Goal: Task Accomplishment & Management: Complete application form

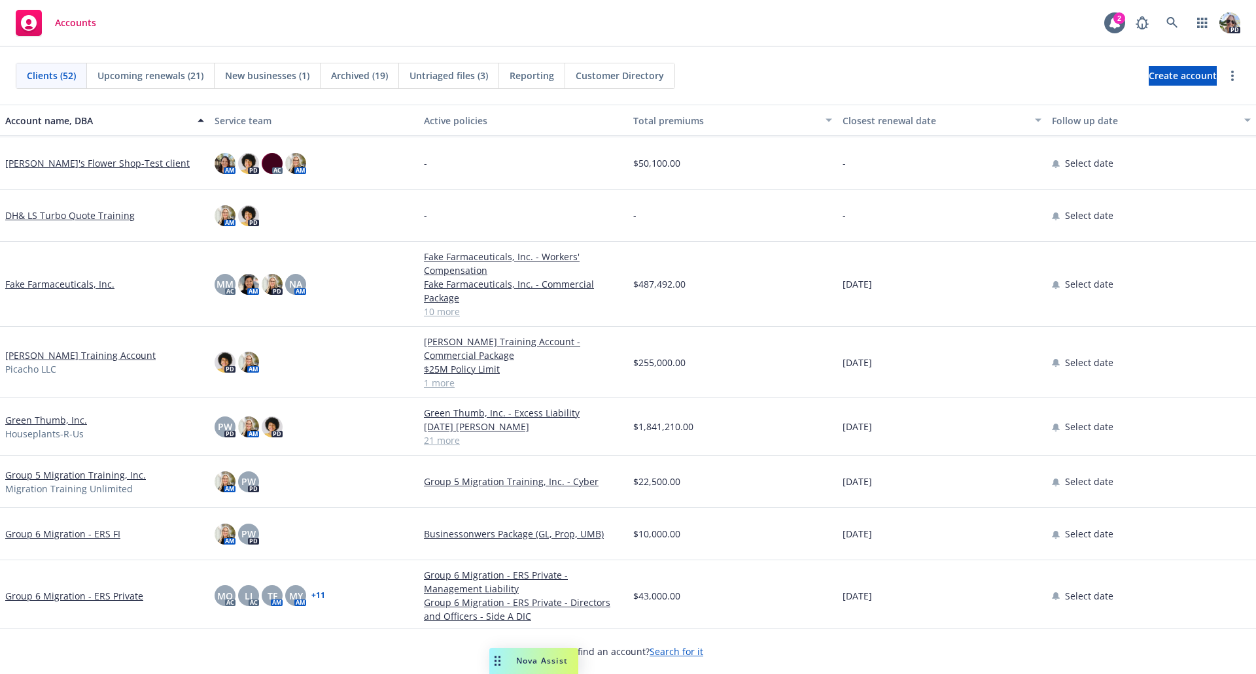
scroll to position [933, 0]
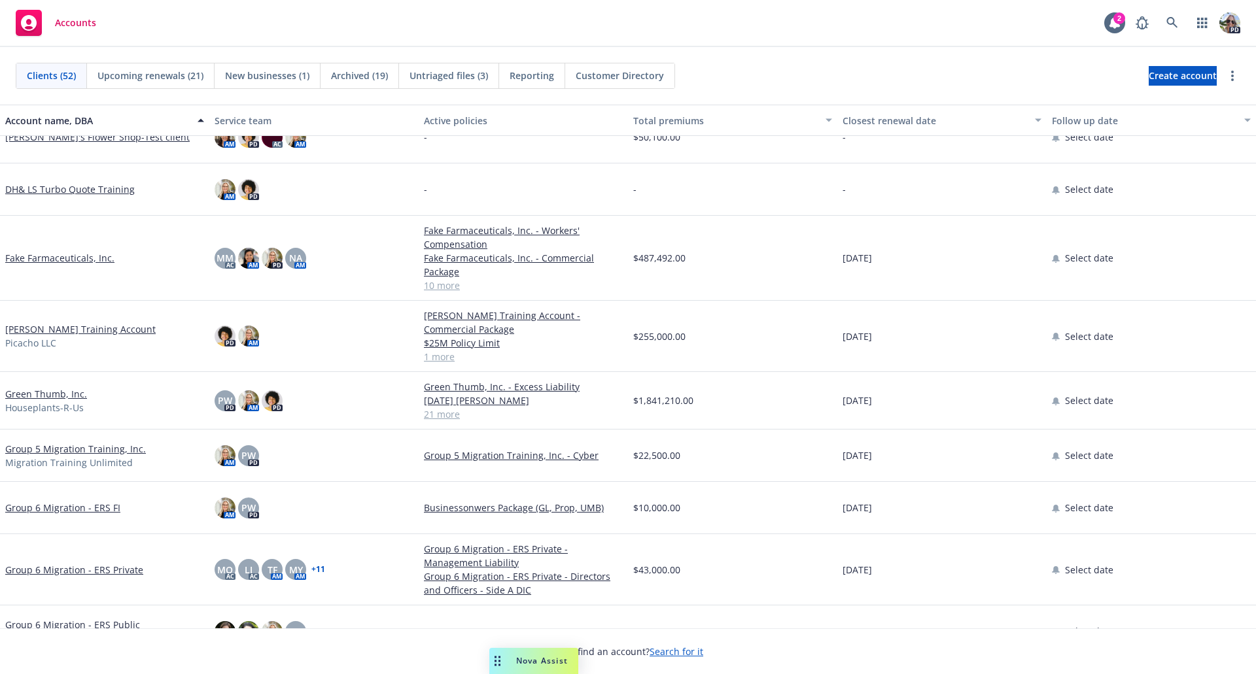
click at [99, 329] on link "[PERSON_NAME] Training Account" at bounding box center [80, 329] width 150 height 14
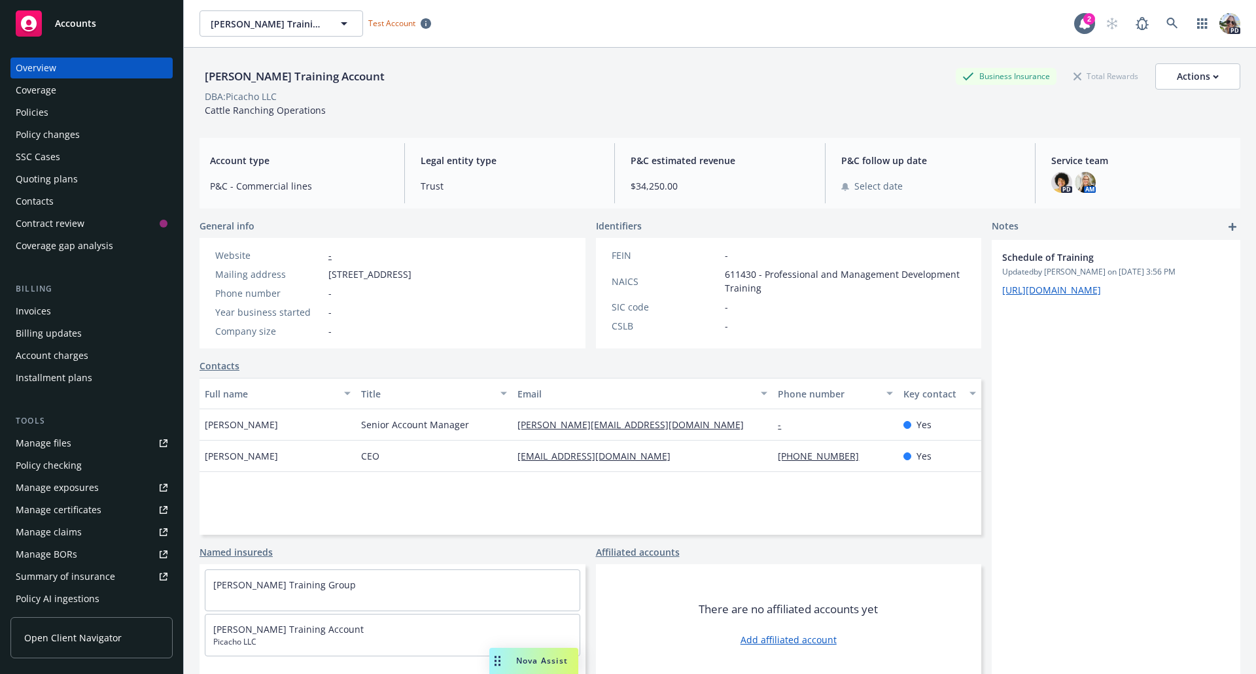
click at [63, 26] on span "Accounts" at bounding box center [75, 23] width 41 height 10
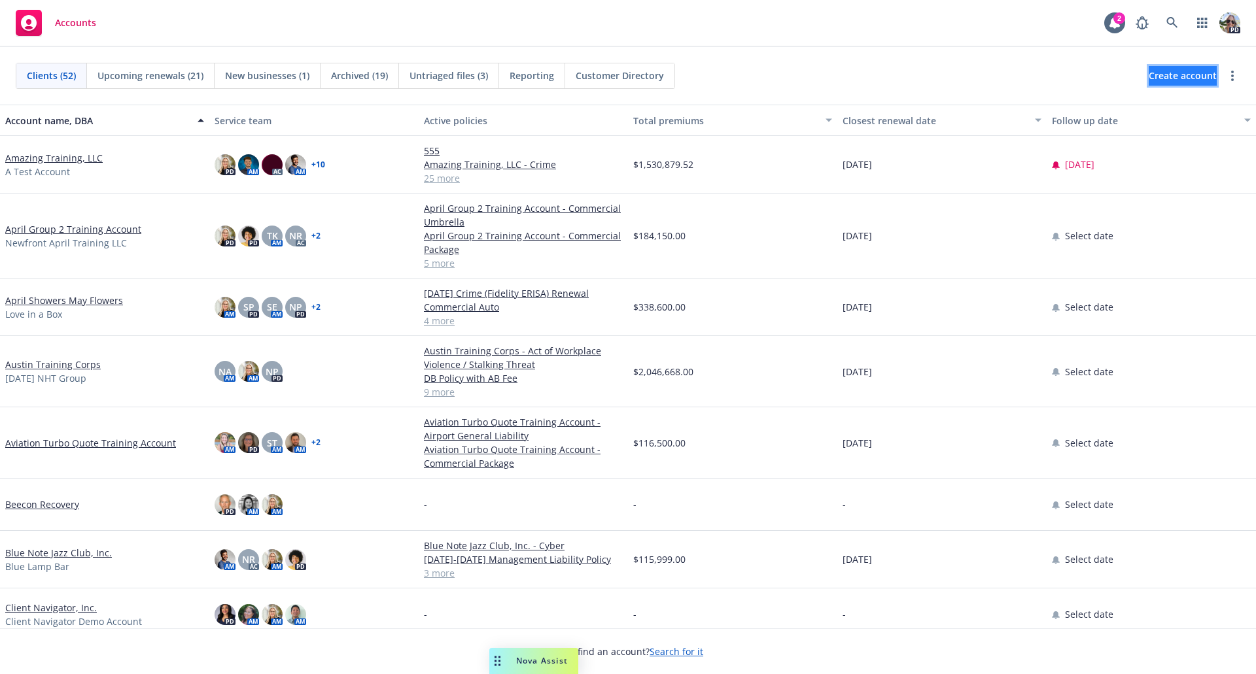
click at [1148, 73] on span "Create account" at bounding box center [1182, 75] width 68 height 25
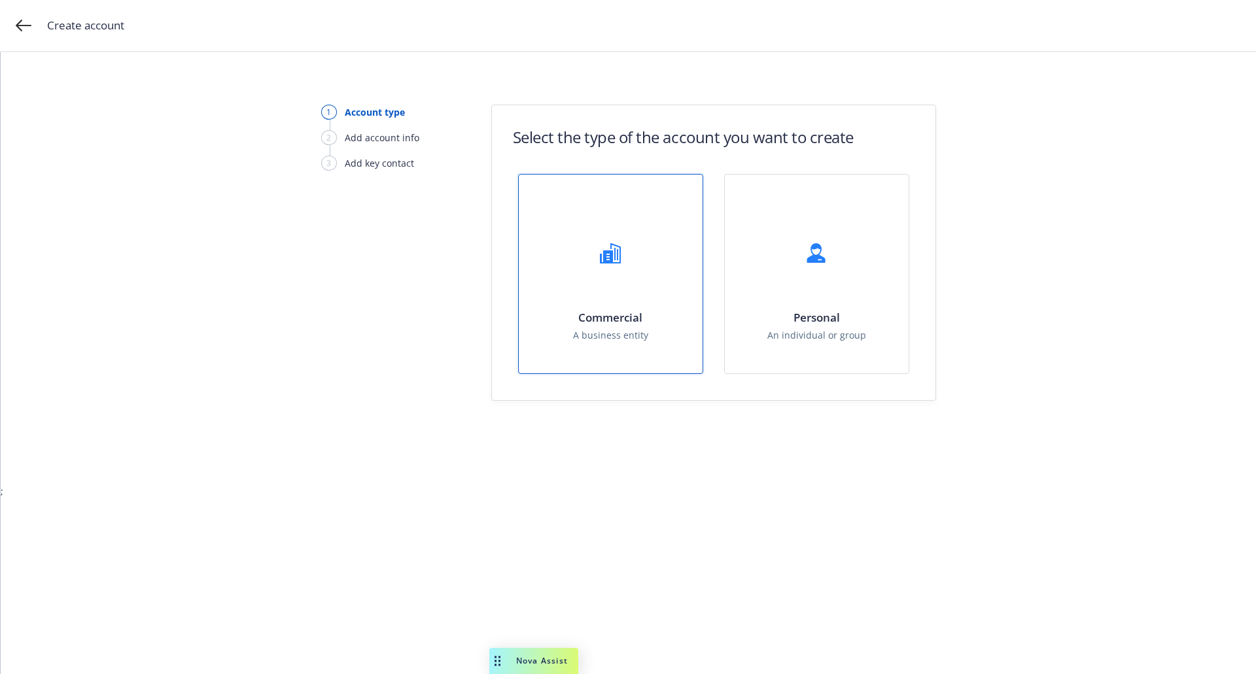
click at [598, 291] on div "Commercial A business entity" at bounding box center [611, 274] width 184 height 199
select select "US"
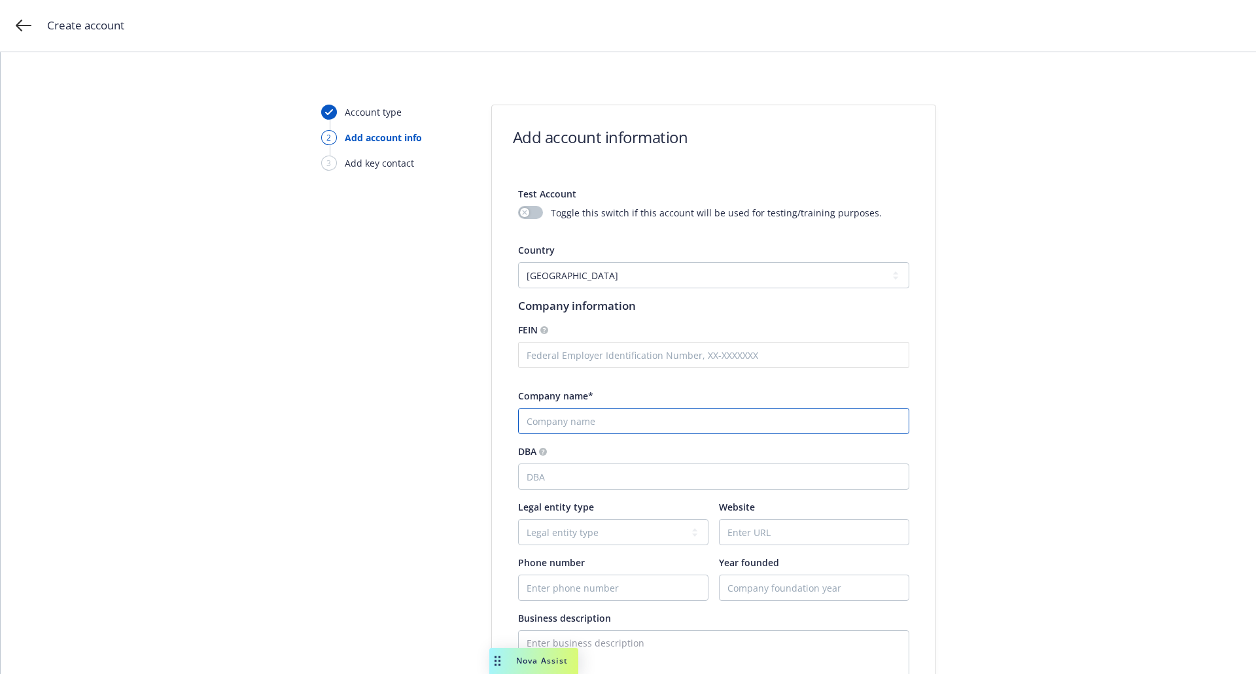
click at [551, 422] on input "Company name*" at bounding box center [713, 421] width 391 height 26
click at [522, 213] on icon "button" at bounding box center [524, 212] width 5 height 5
click at [545, 428] on input "Company name*" at bounding box center [713, 421] width 391 height 26
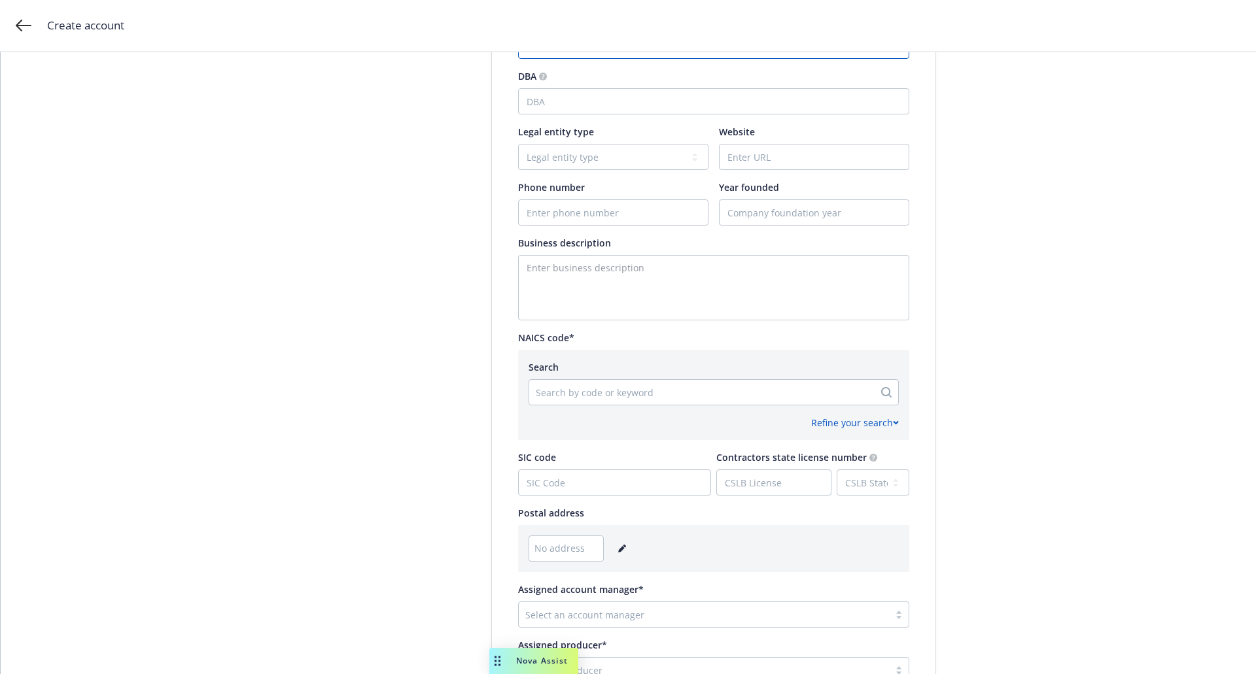
scroll to position [385, 0]
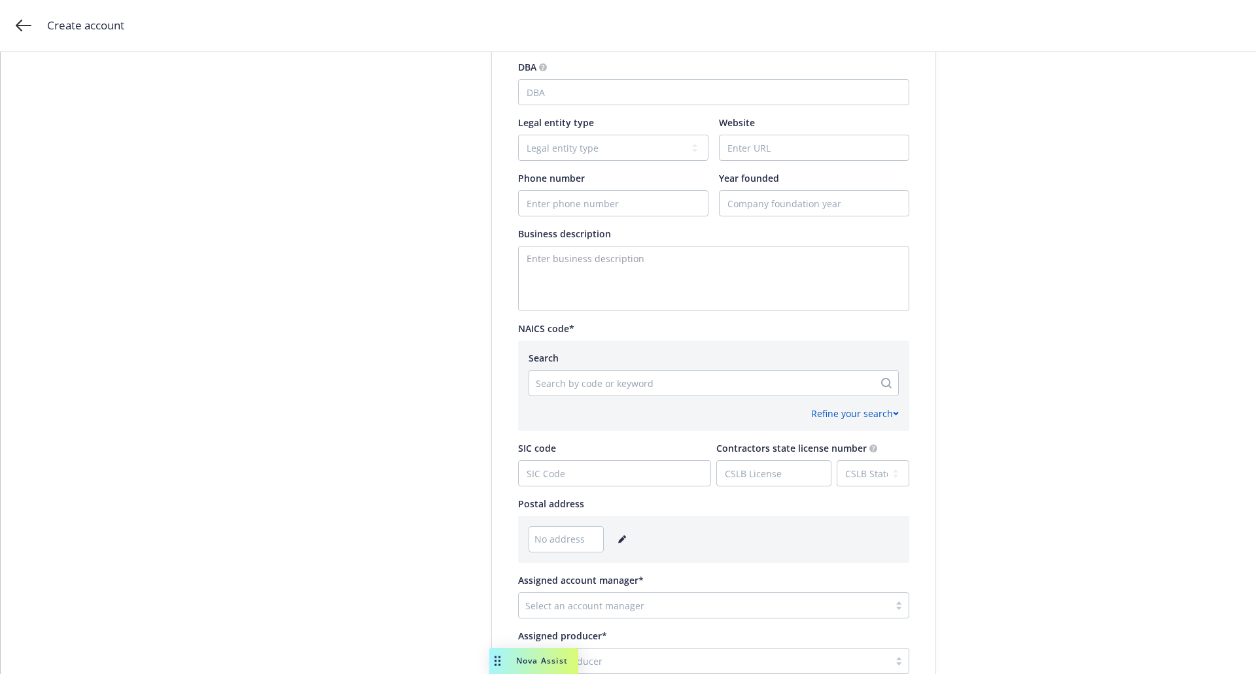
type input "[PERSON_NAME] Manufacturing, Inc"
click at [697, 383] on div at bounding box center [702, 383] width 332 height 16
type input "f"
type input "manufa"
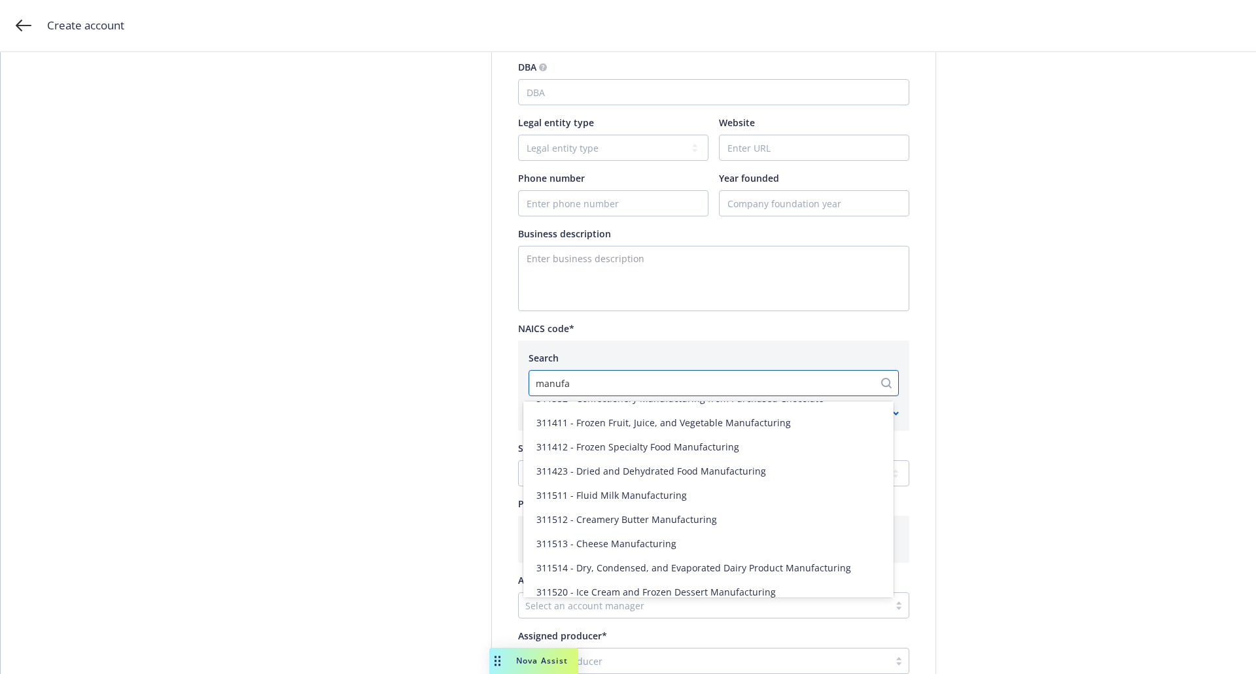
scroll to position [262, 0]
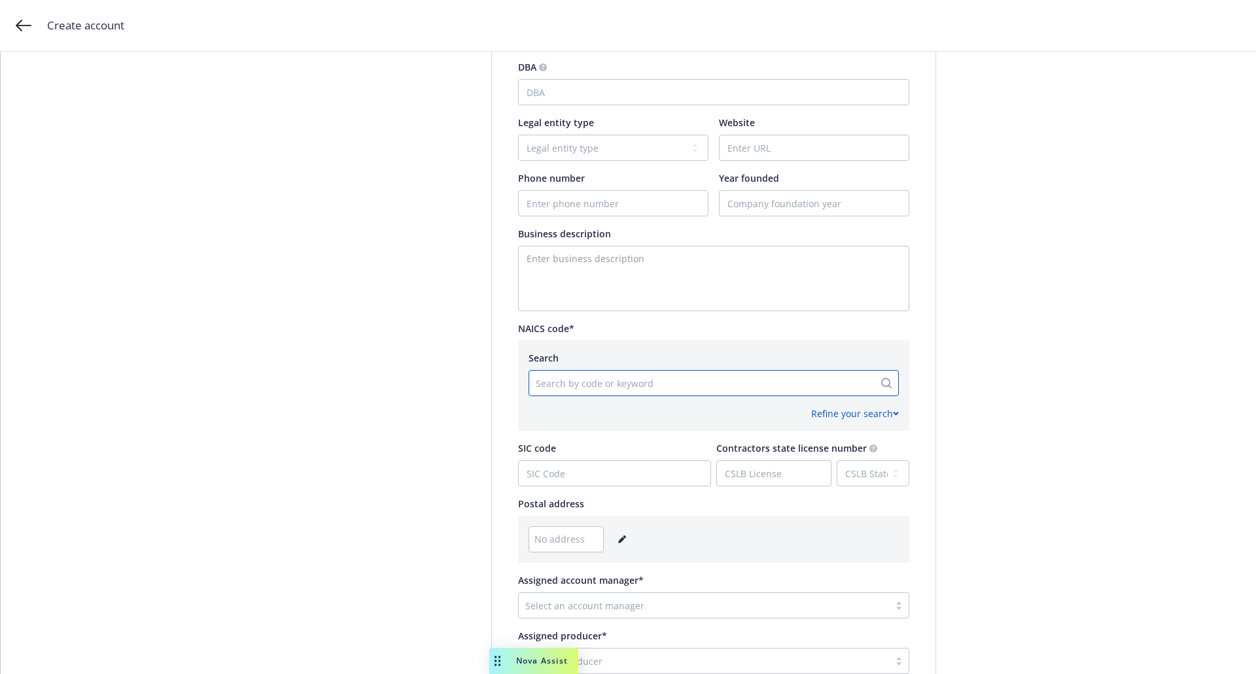
click at [579, 383] on div at bounding box center [702, 383] width 332 height 16
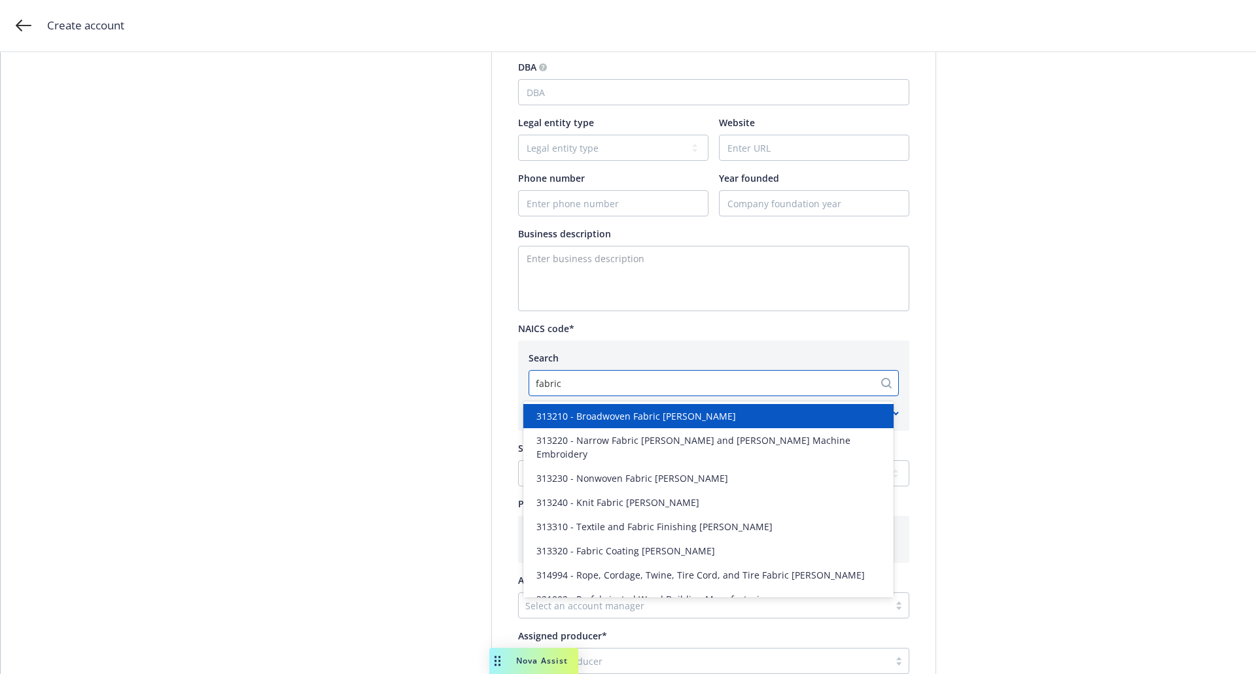
type input "fabrica"
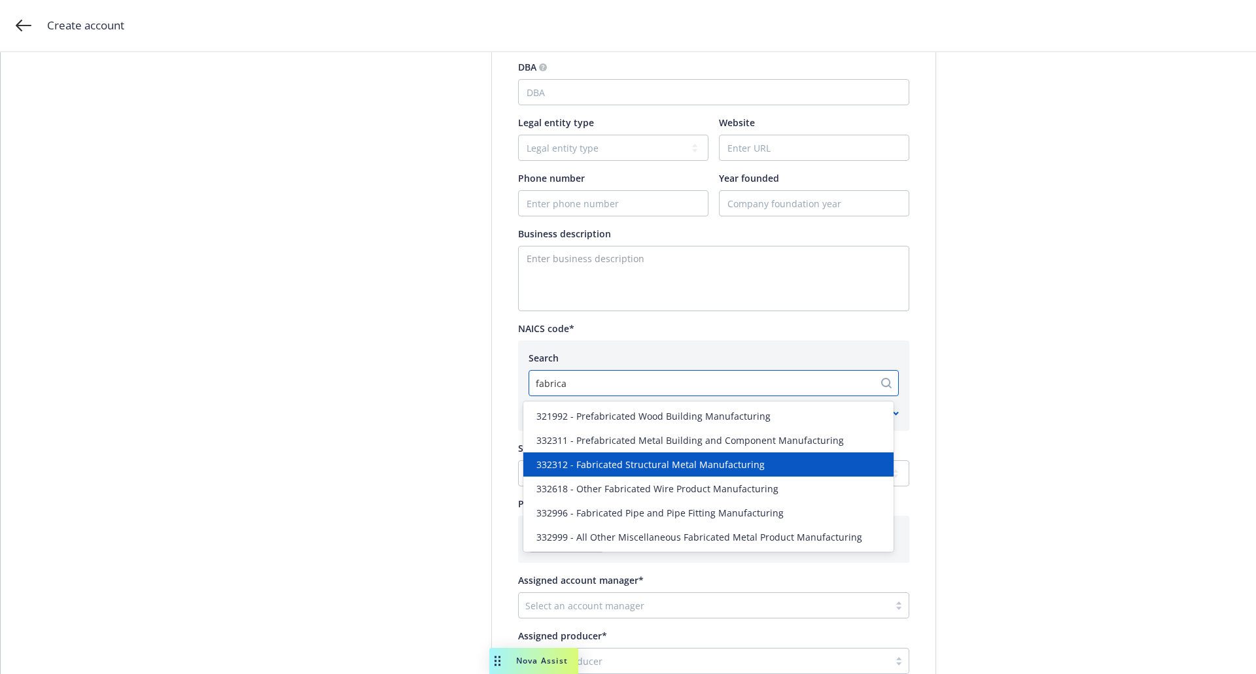
click at [613, 468] on span "332312 - Fabricated Structural Metal Manufacturing" at bounding box center [650, 465] width 228 height 14
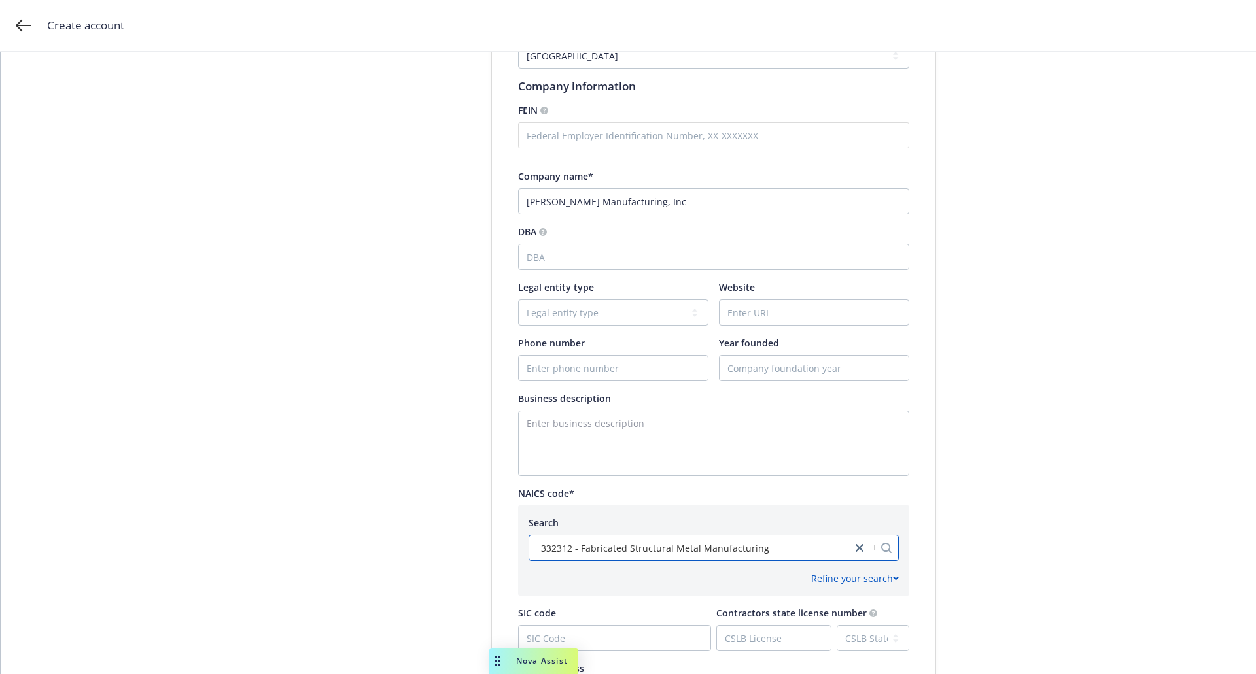
scroll to position [179, 0]
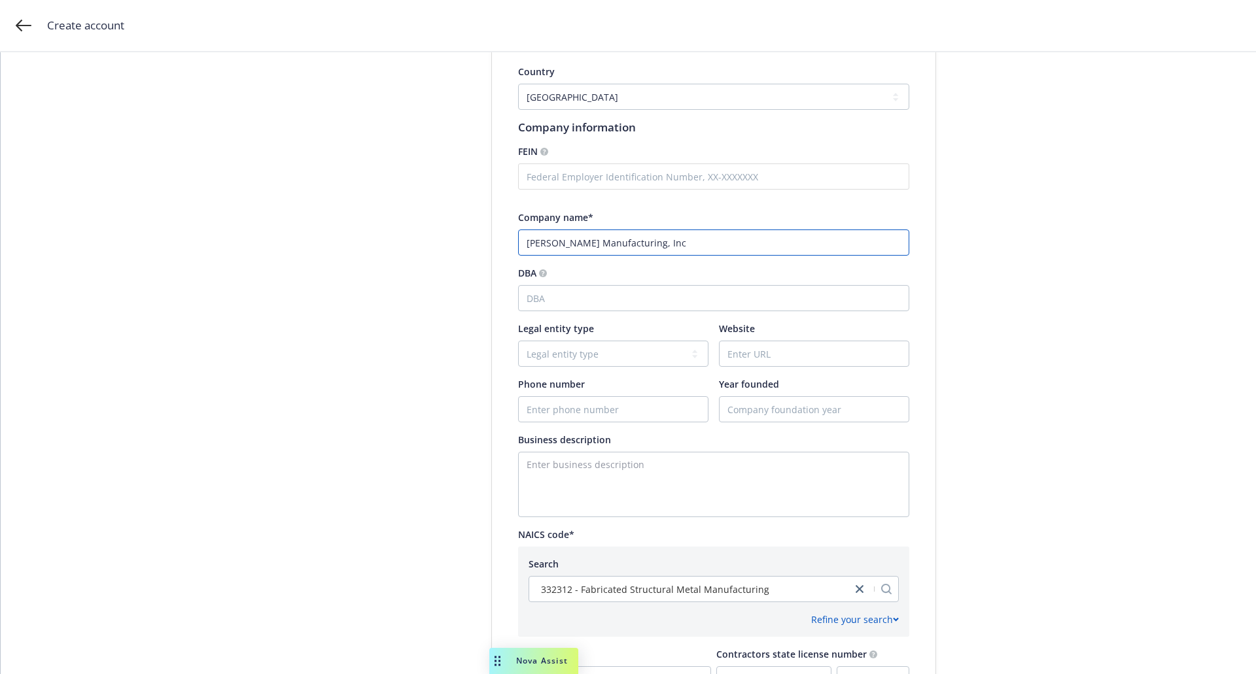
drag, startPoint x: 619, startPoint y: 245, endPoint x: 560, endPoint y: 244, distance: 58.9
click at [560, 244] on input "[PERSON_NAME] Manufacturing, Inc" at bounding box center [713, 243] width 391 height 26
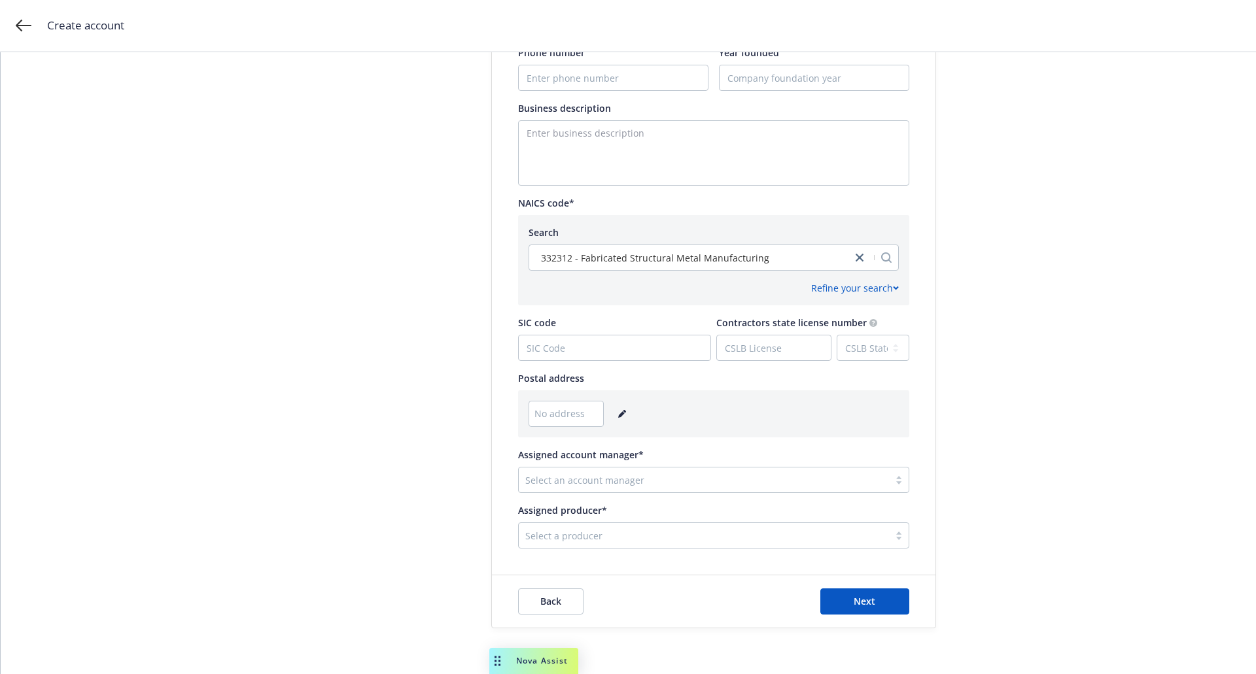
scroll to position [562, 0]
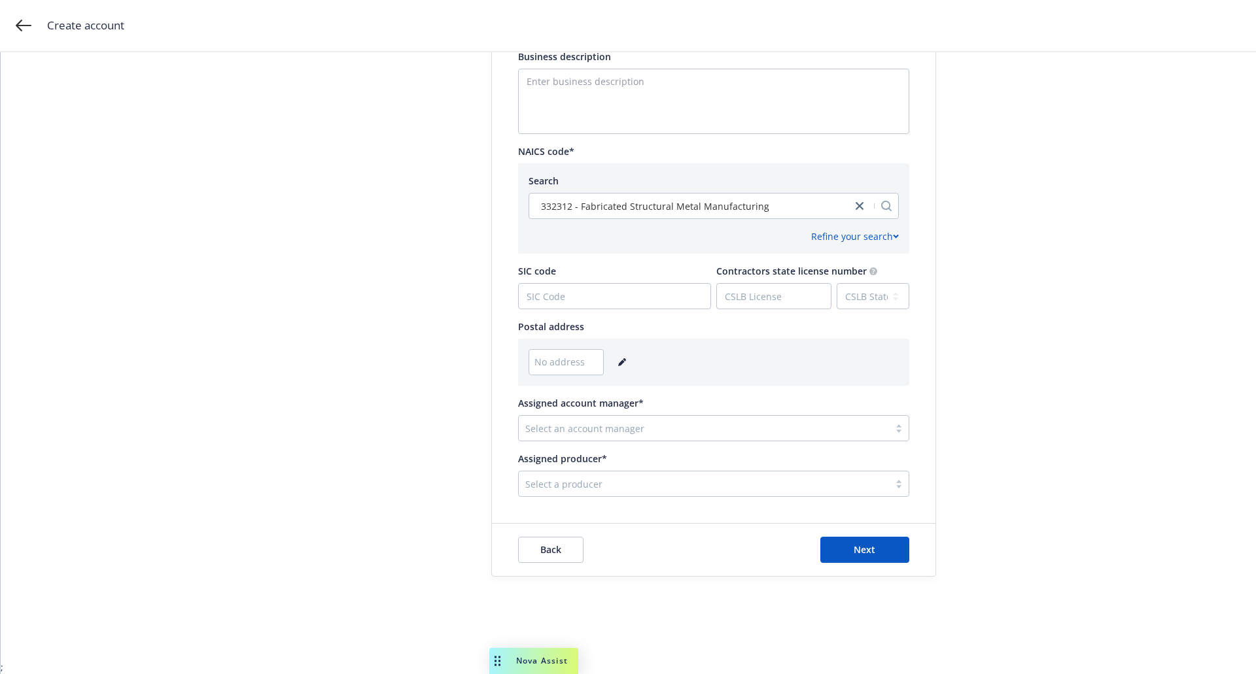
type input "[PERSON_NAME] Fabrication, Inc"
click at [558, 427] on div at bounding box center [703, 428] width 357 height 16
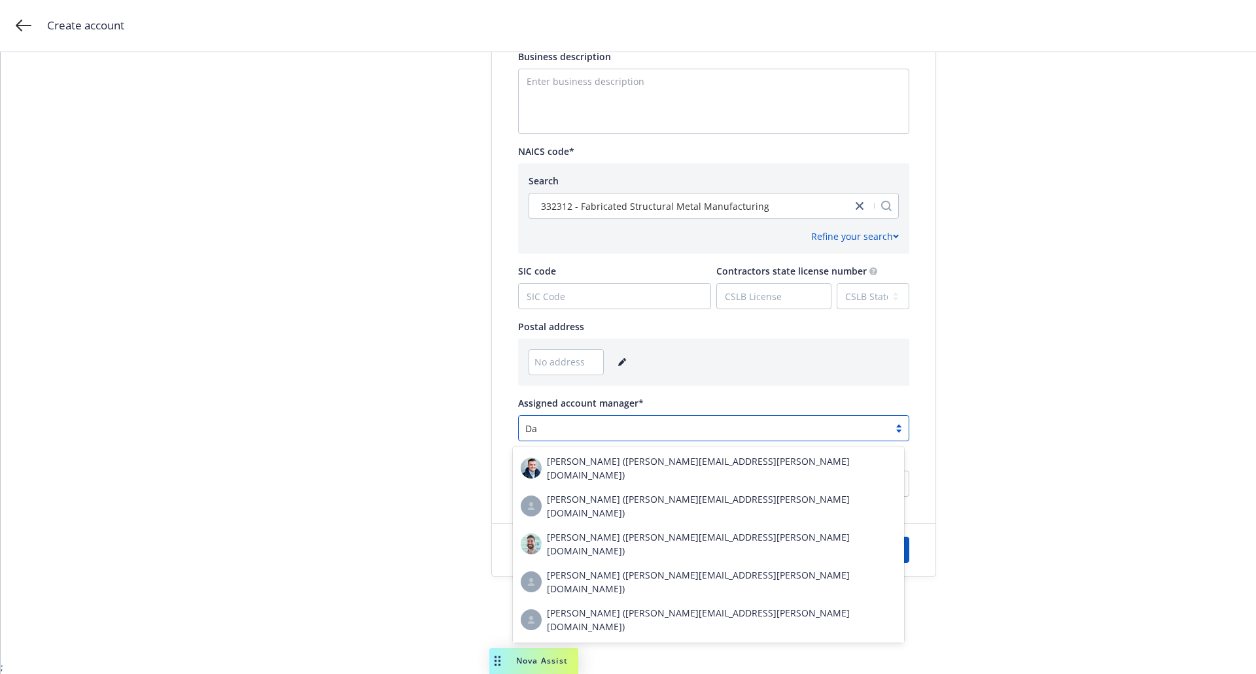
type input "D"
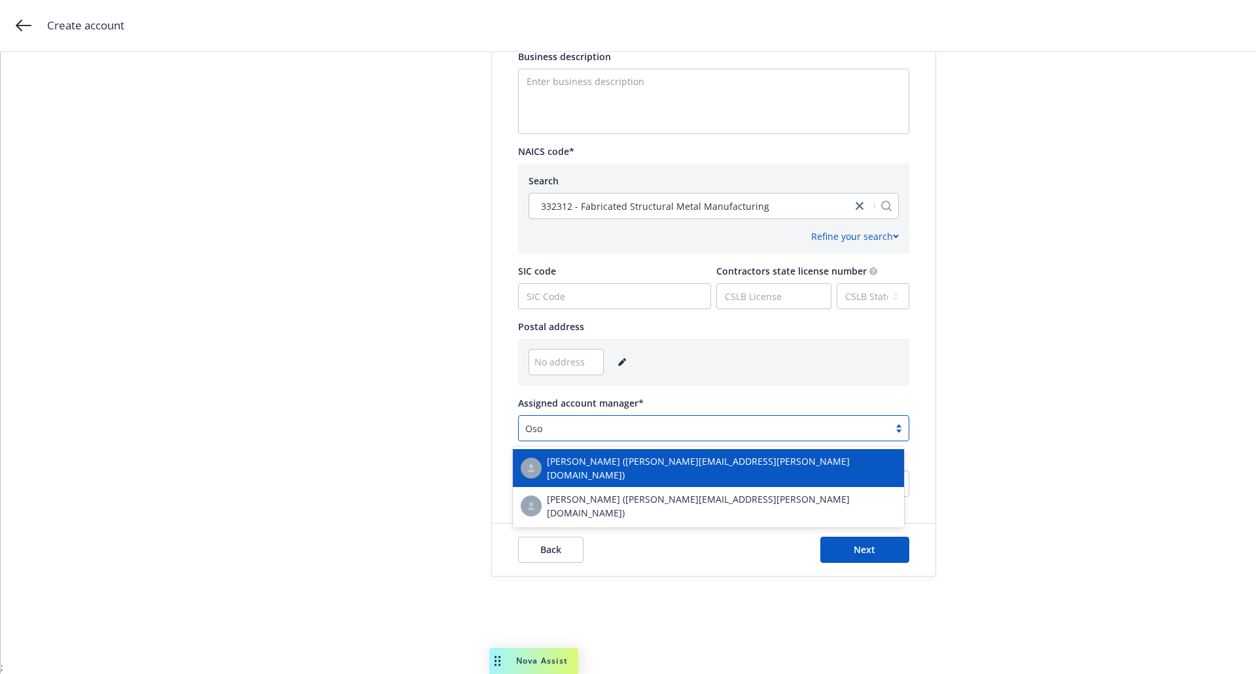
type input "Osor"
click at [600, 472] on div "[PERSON_NAME] ([PERSON_NAME][EMAIL_ADDRESS][PERSON_NAME][DOMAIN_NAME])" at bounding box center [708, 468] width 375 height 27
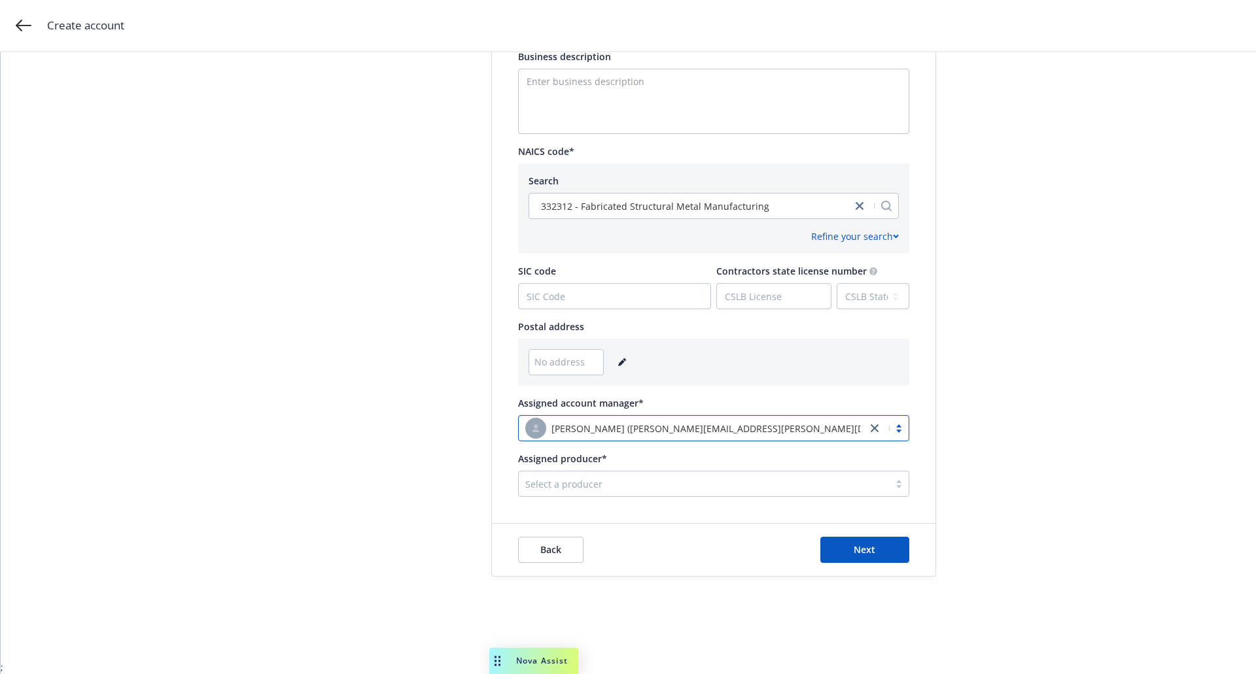
click at [592, 480] on div at bounding box center [703, 484] width 357 height 16
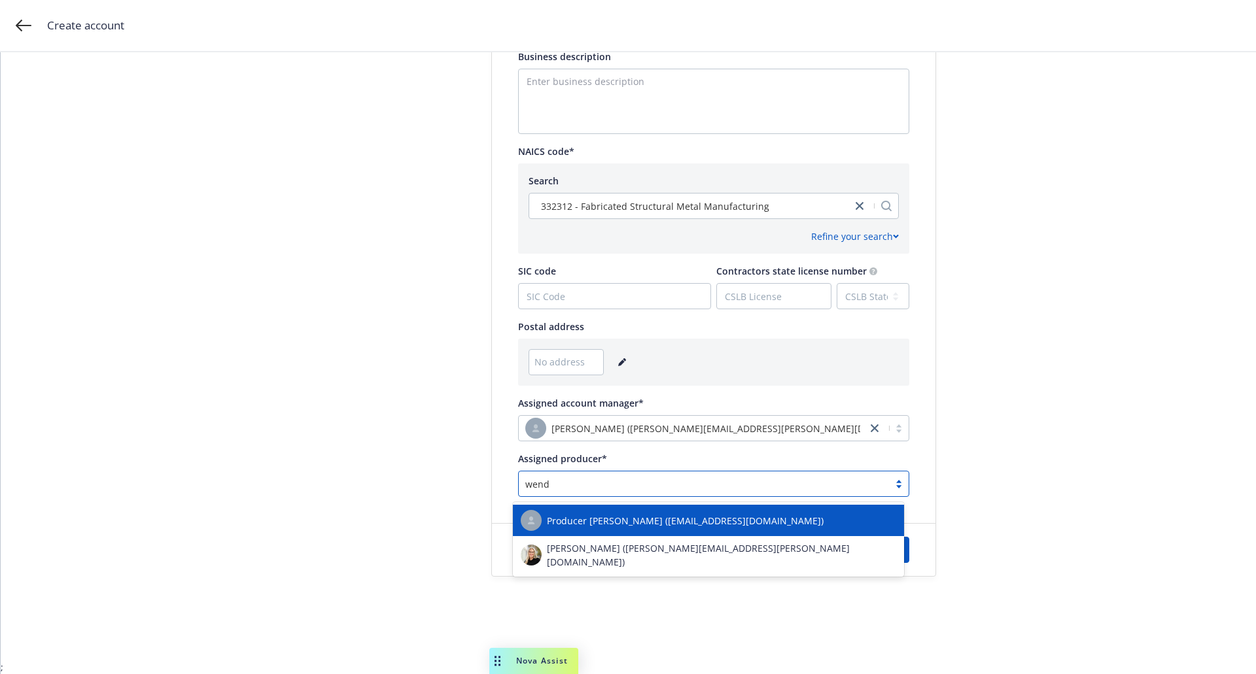
type input "[PERSON_NAME]"
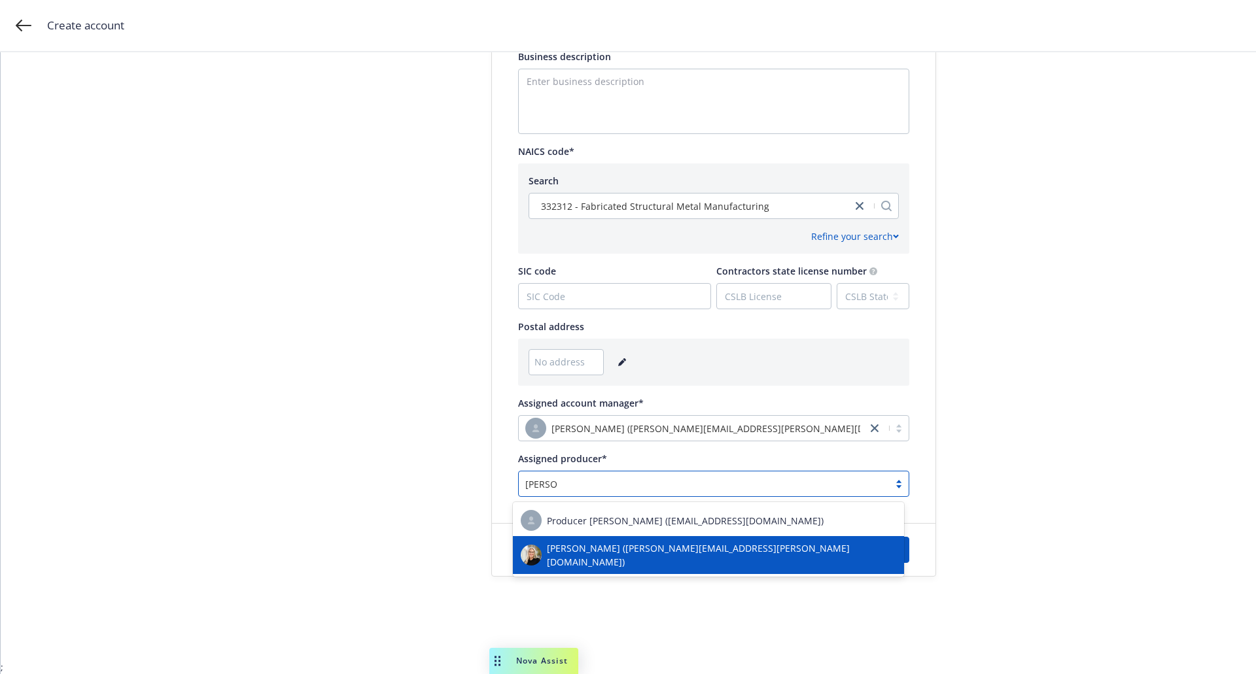
click at [596, 552] on span "[PERSON_NAME] ([PERSON_NAME][EMAIL_ADDRESS][PERSON_NAME][DOMAIN_NAME])" at bounding box center [721, 554] width 349 height 27
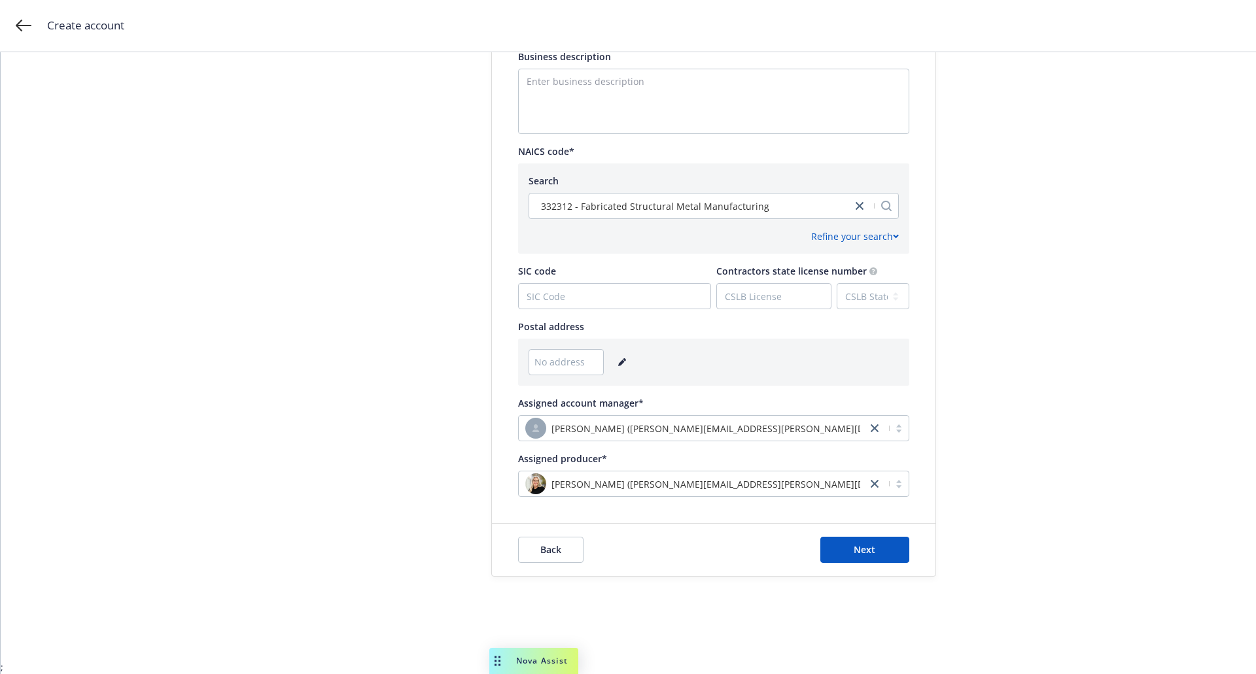
click at [547, 361] on span "No address" at bounding box center [559, 362] width 50 height 14
click at [618, 360] on icon "editPencil" at bounding box center [622, 362] width 8 height 8
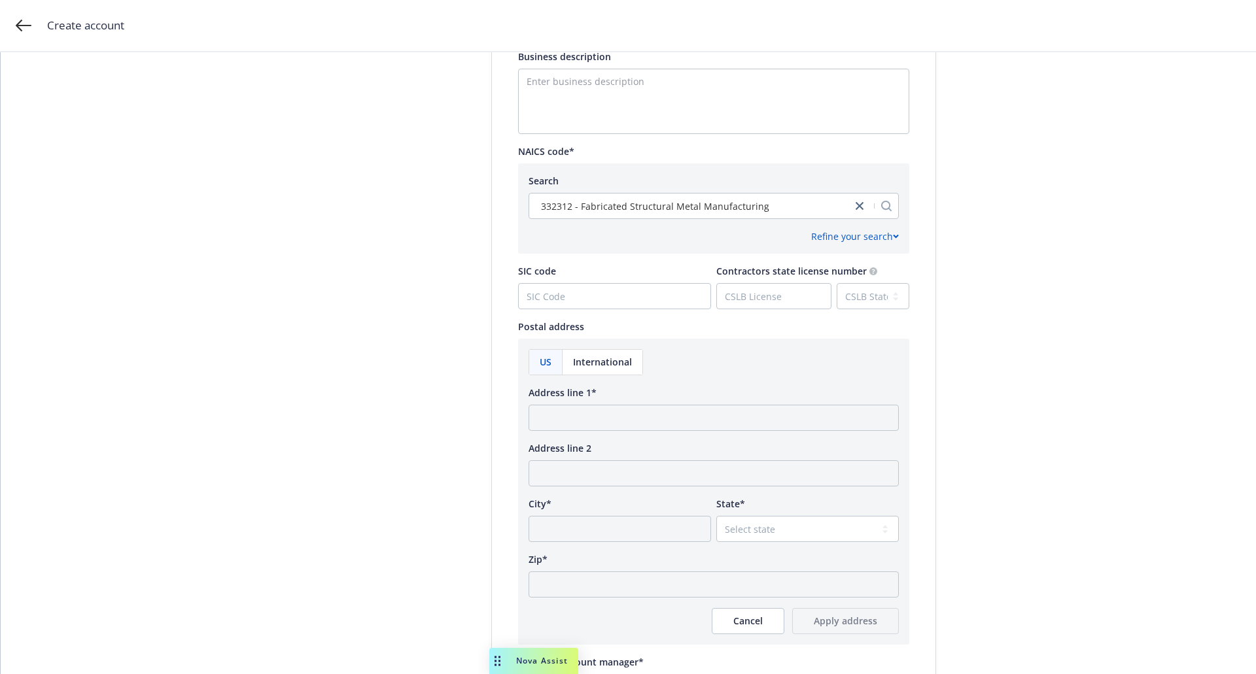
drag, startPoint x: 594, startPoint y: 449, endPoint x: 602, endPoint y: 454, distance: 9.1
click at [602, 454] on div "Address line 2" at bounding box center [713, 448] width 370 height 14
click at [555, 418] on input "Address line 1*" at bounding box center [713, 418] width 370 height 26
type input "[STREET_ADDRESS]"
click at [543, 517] on input "City*" at bounding box center [619, 529] width 182 height 26
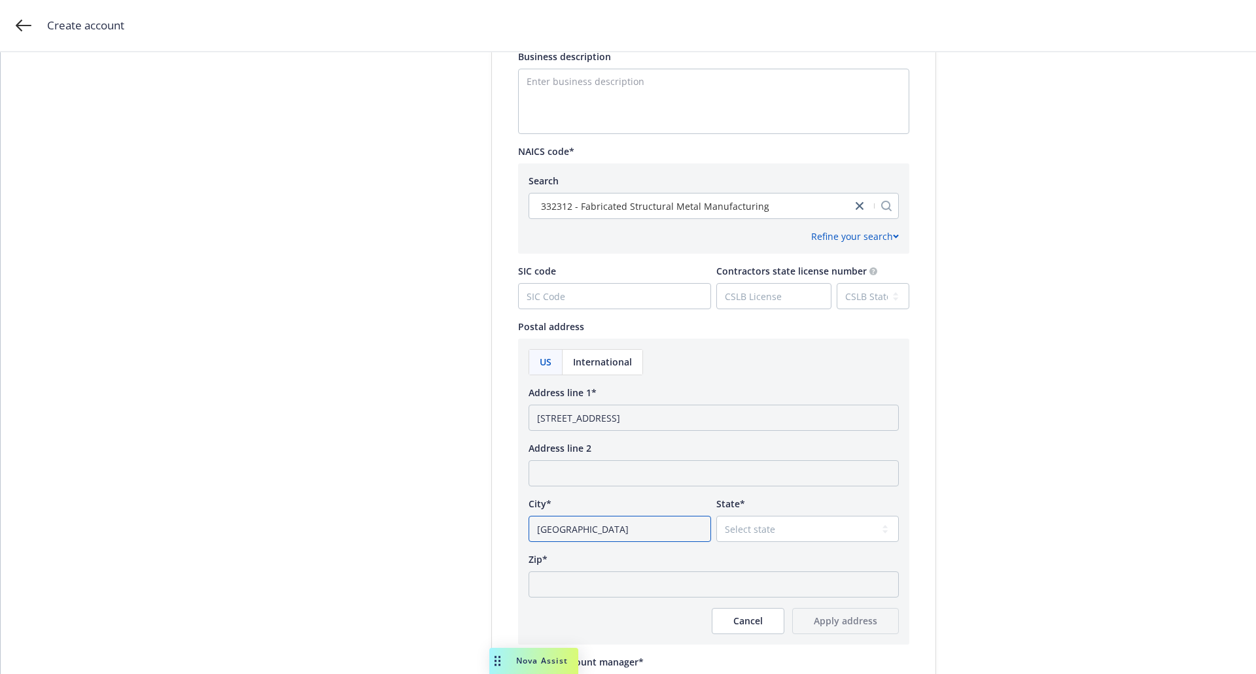
type input "[GEOGRAPHIC_DATA]"
select select "OH"
type input "44101"
click at [830, 626] on span "Apply address" at bounding box center [845, 621] width 63 height 12
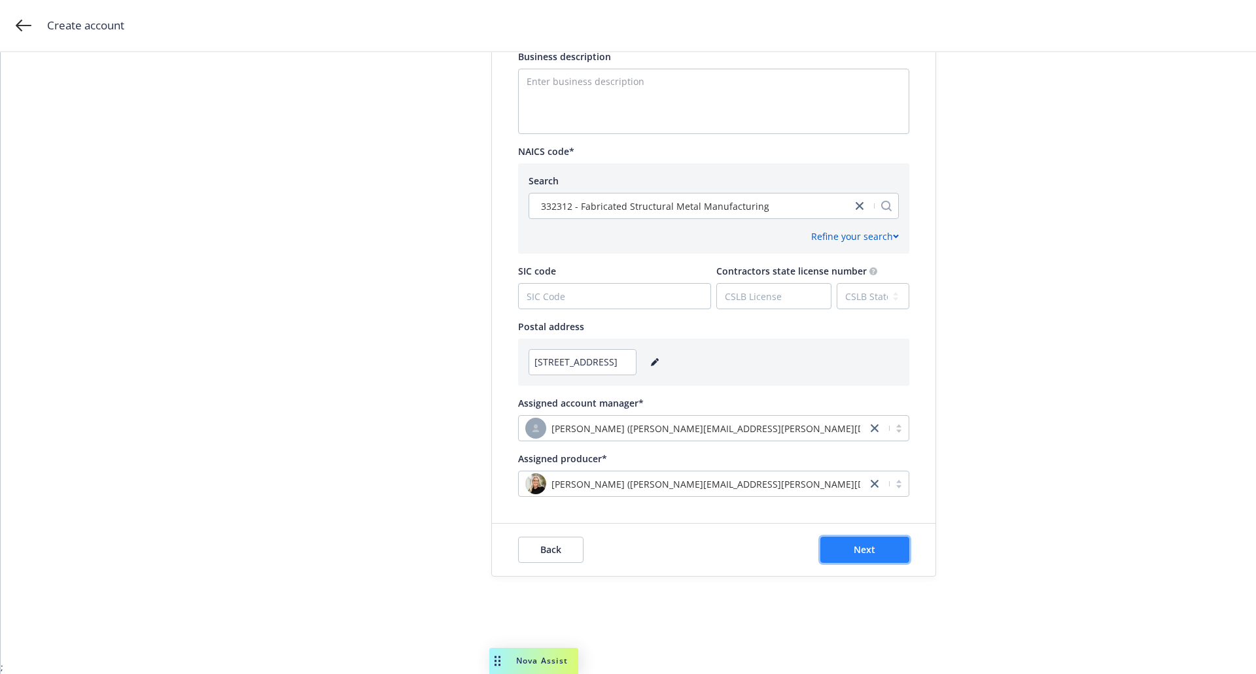
click at [849, 538] on button "Next" at bounding box center [864, 550] width 89 height 26
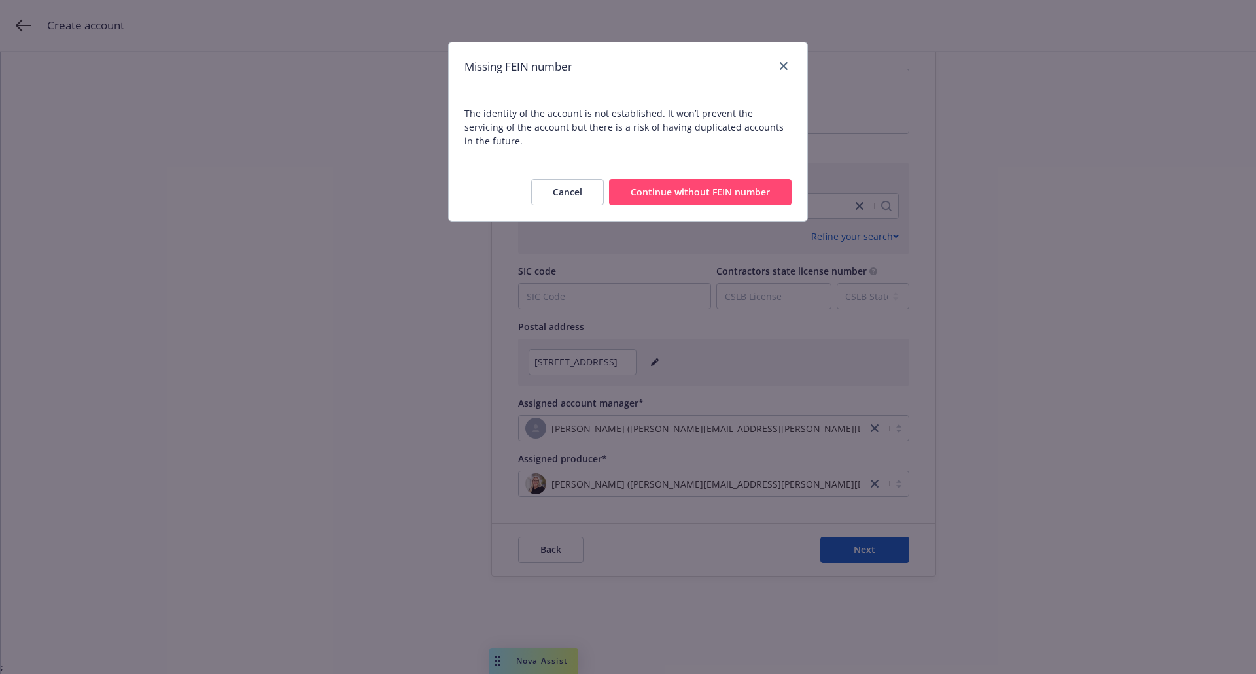
click at [673, 184] on button "Continue without FEIN number" at bounding box center [700, 192] width 182 height 26
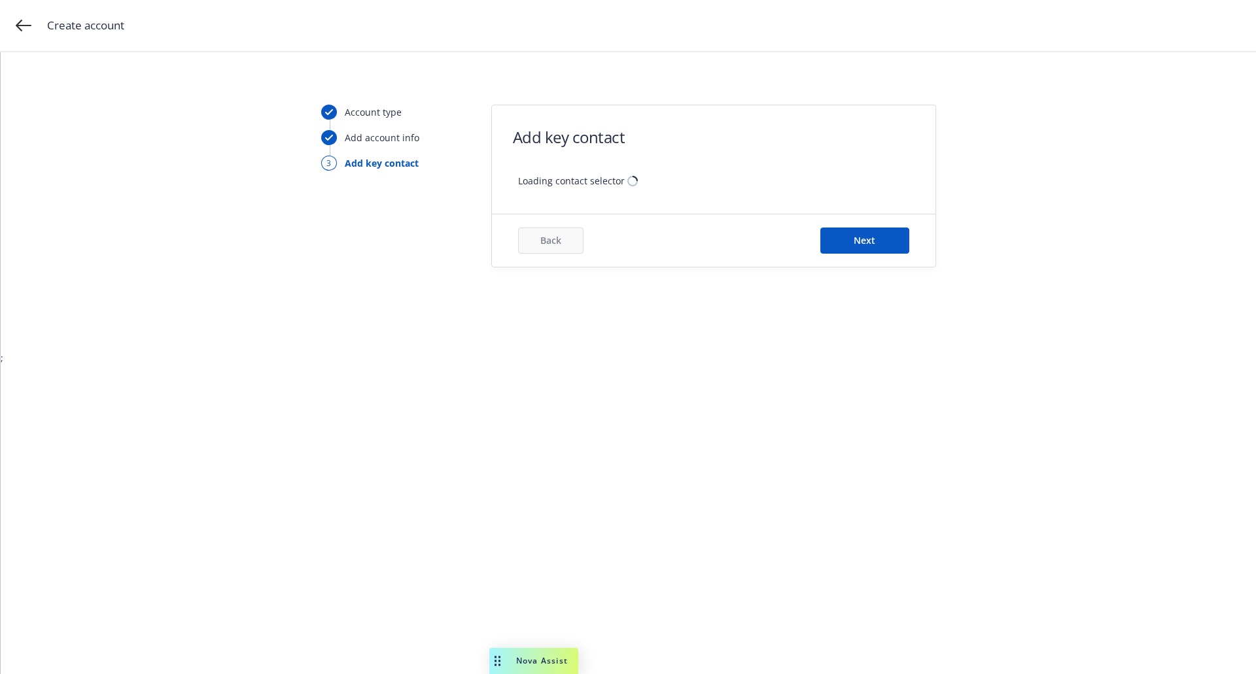
scroll to position [0, 0]
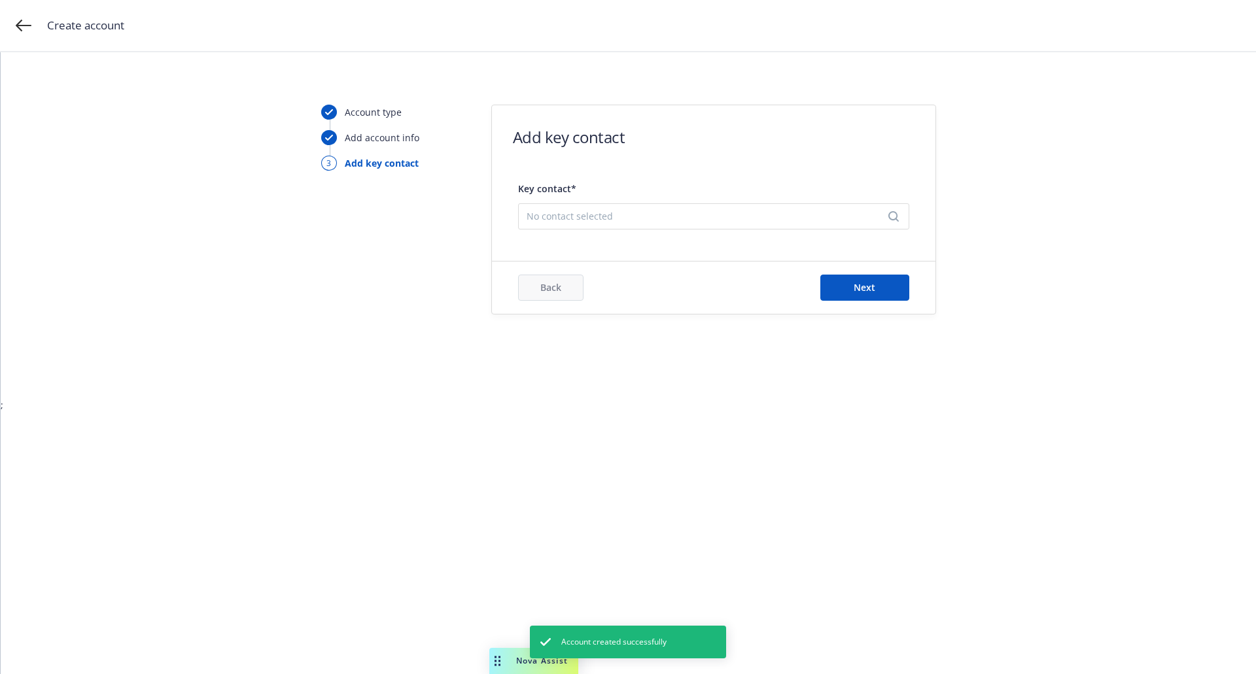
click at [606, 221] on span "No contact selected" at bounding box center [708, 216] width 364 height 14
click at [665, 279] on button "Add new contact" at bounding box center [713, 282] width 374 height 26
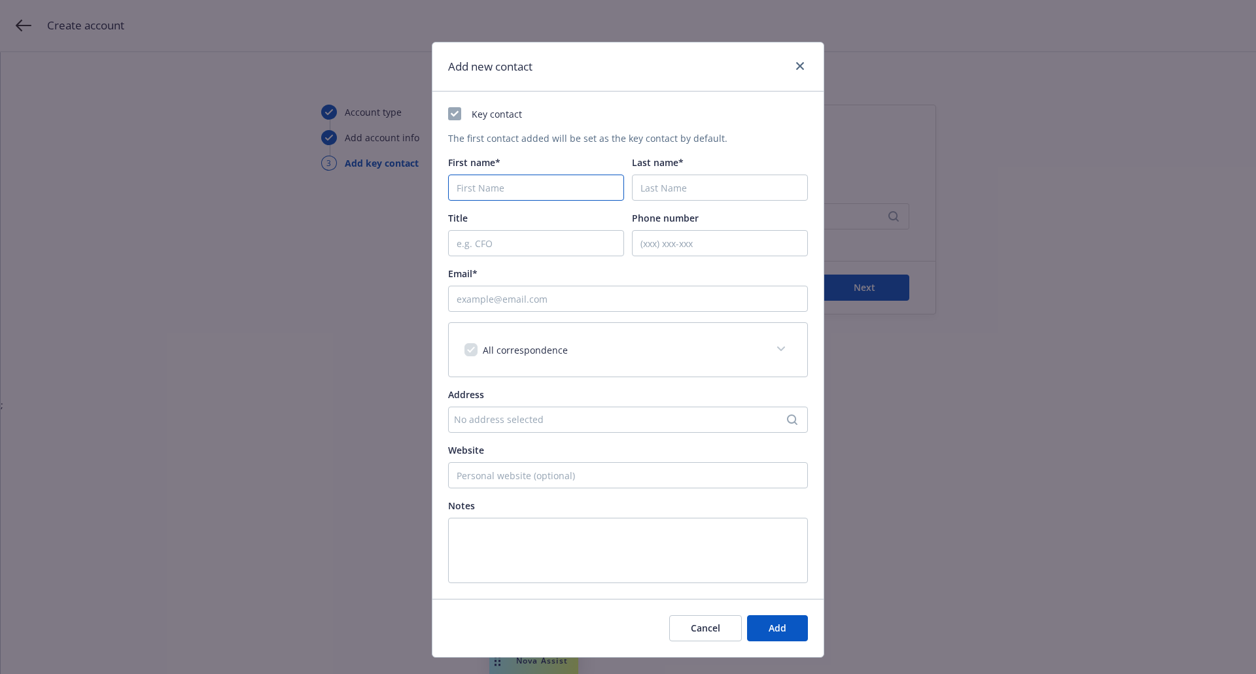
click at [486, 192] on input "First name*" at bounding box center [536, 188] width 176 height 26
type input "key"
type input "contact"
type input "[EMAIL_ADDRESS][DOMAIN_NAME]"
click at [762, 626] on button "Add" at bounding box center [777, 628] width 61 height 26
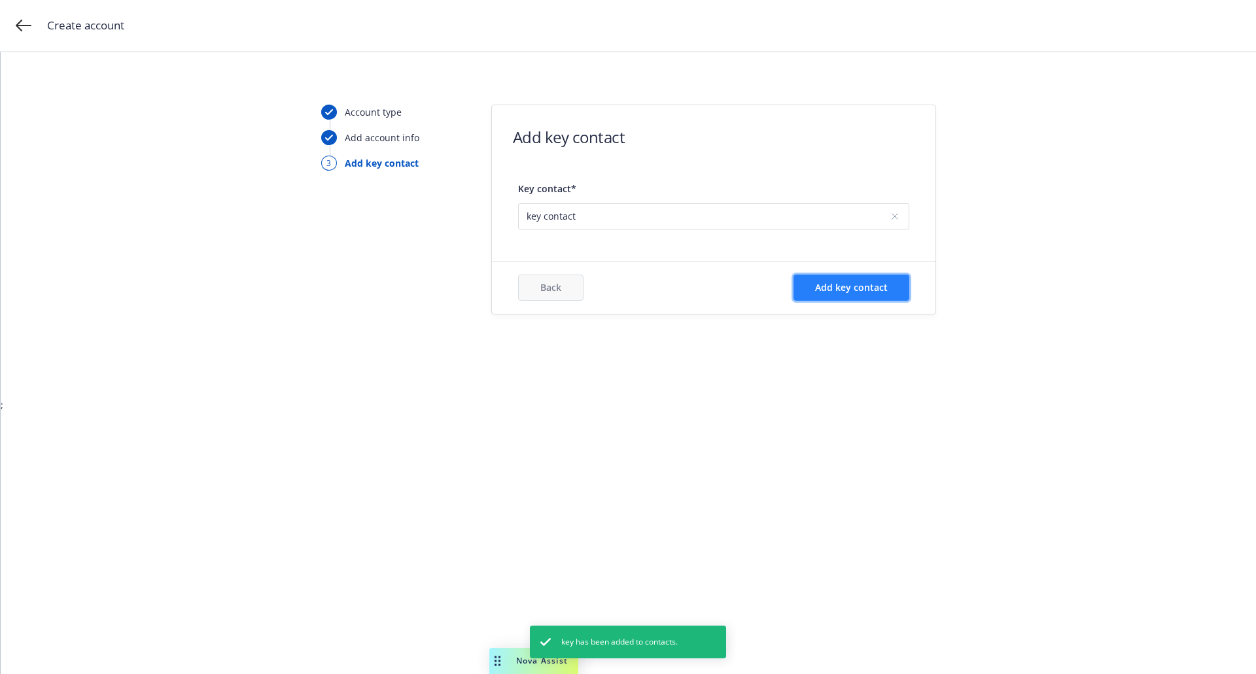
click at [819, 298] on button "Add key contact" at bounding box center [851, 288] width 116 height 26
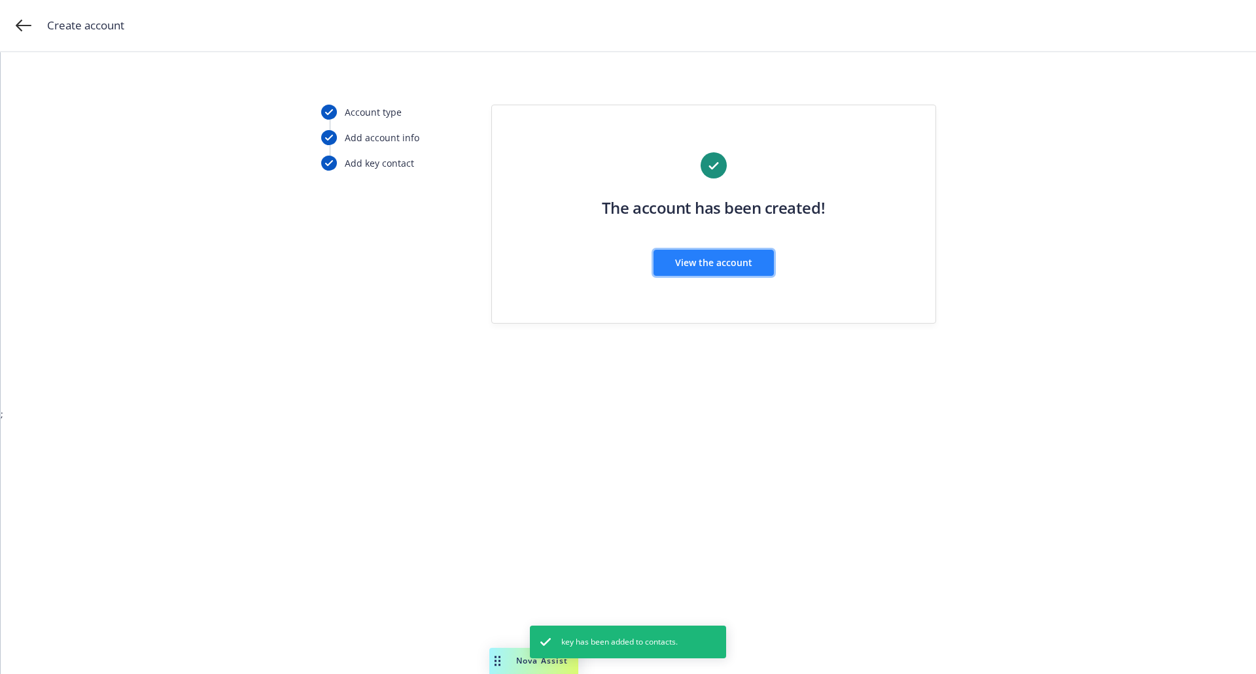
click at [721, 258] on span "View the account" at bounding box center [713, 262] width 77 height 12
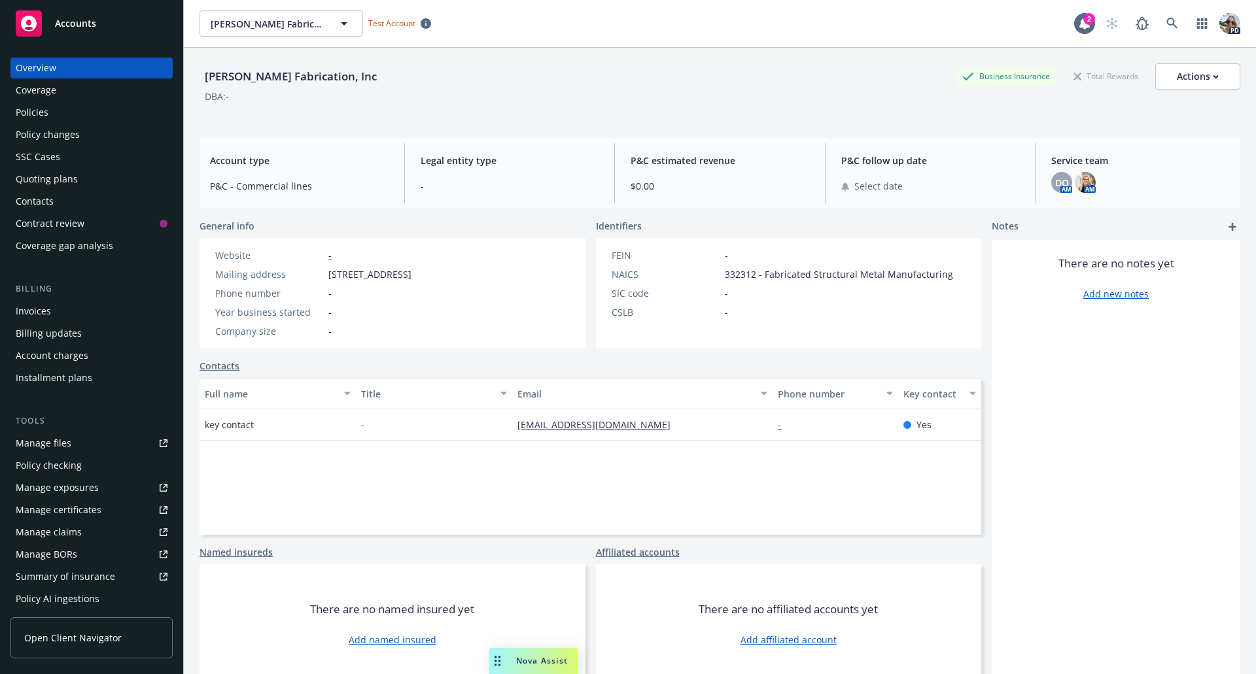
click at [415, 131] on div "[PERSON_NAME] Fabrication, Inc Business Insurance Total Rewards Actions DBA: - …" at bounding box center [719, 377] width 1040 height 659
drag, startPoint x: 336, startPoint y: 76, endPoint x: 206, endPoint y: 77, distance: 130.1
click at [206, 77] on div "[PERSON_NAME] Fabrication, Inc" at bounding box center [290, 76] width 182 height 17
copy div "[PERSON_NAME] Fabrication, Inc"
drag, startPoint x: 485, startPoint y: 277, endPoint x: 330, endPoint y: 275, distance: 155.0
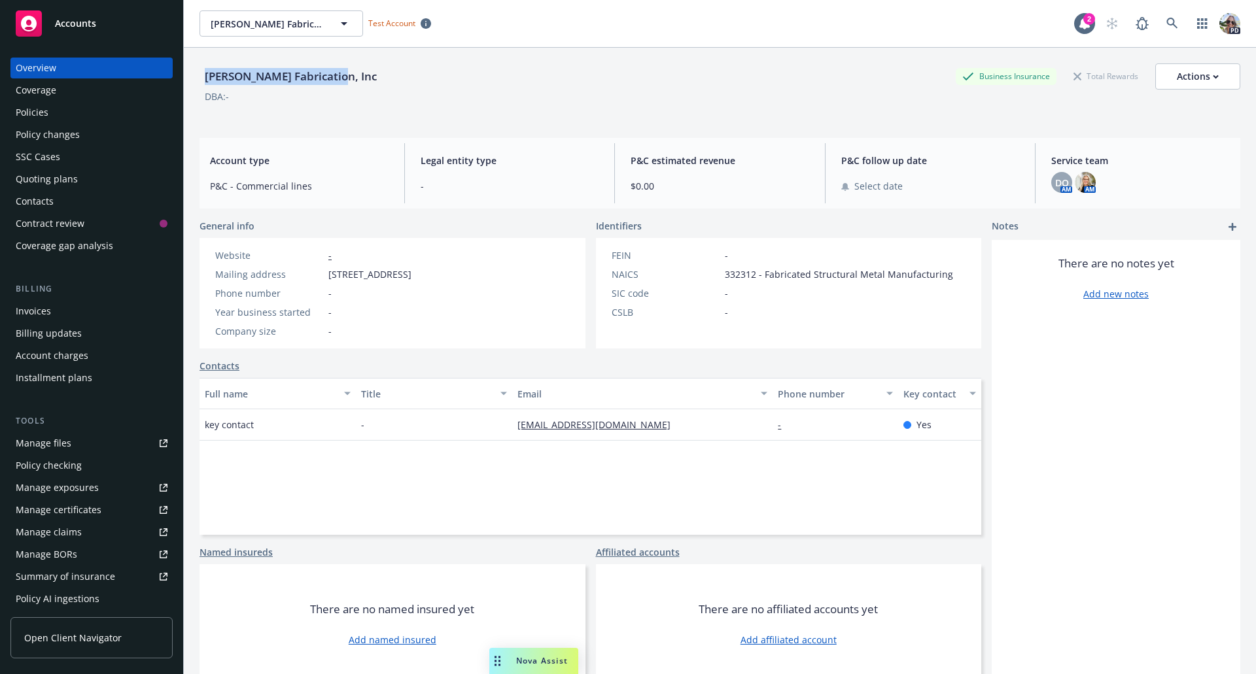
click at [330, 275] on div "Website - Mailing address [STREET_ADDRESS] Phone number - Year business started…" at bounding box center [313, 293] width 228 height 111
copy span "[STREET_ADDRESS]"
drag, startPoint x: 947, startPoint y: 271, endPoint x: 717, endPoint y: 267, distance: 229.6
click at [717, 267] on div "FEIN - NAICS 332312 - Fabricated Structural Metal Manufacturing SIC code - CSLB…" at bounding box center [782, 293] width 373 height 111
copy span "332312 - Fabricated Structural Metal Manufacturing"
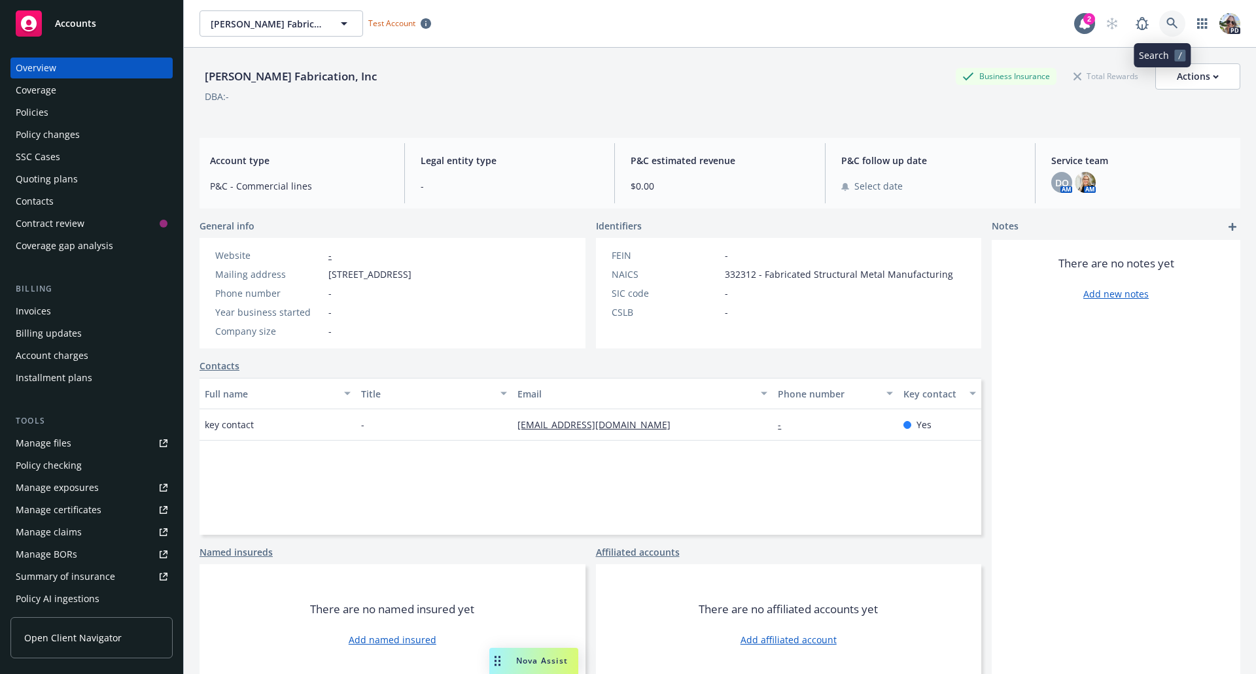
click at [1166, 22] on icon at bounding box center [1171, 23] width 11 height 11
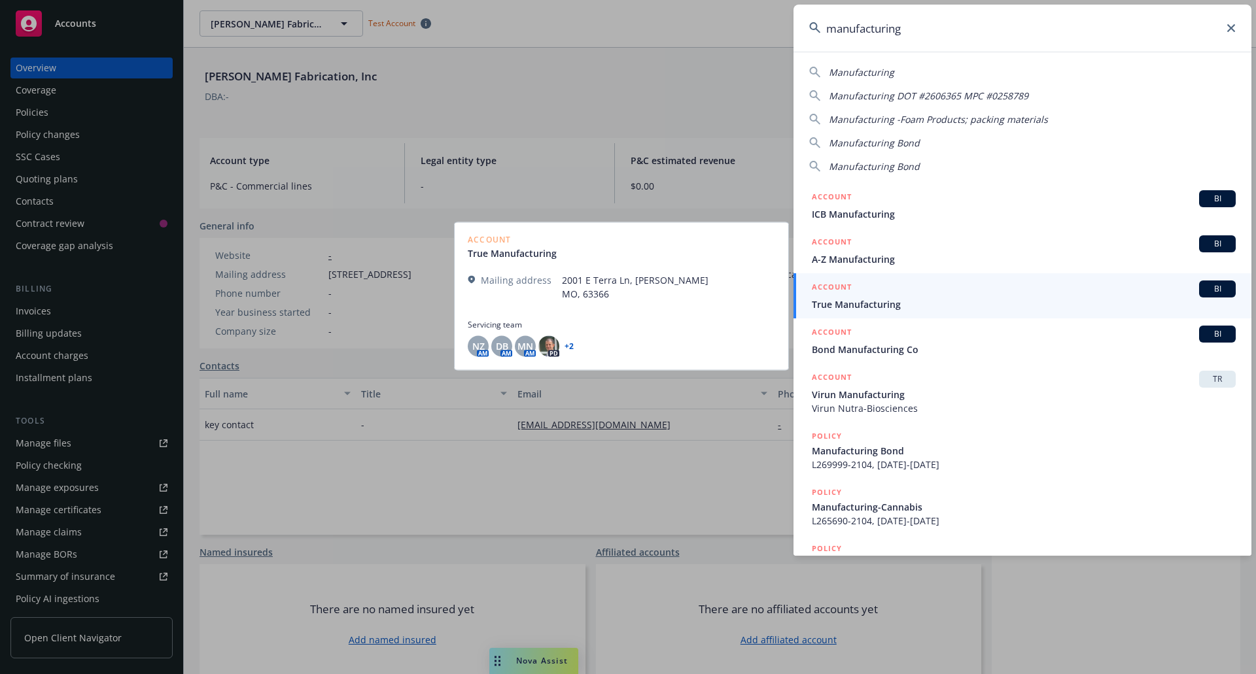
type input "manufacturing"
click at [874, 296] on div "ACCOUNT BI" at bounding box center [1024, 289] width 424 height 17
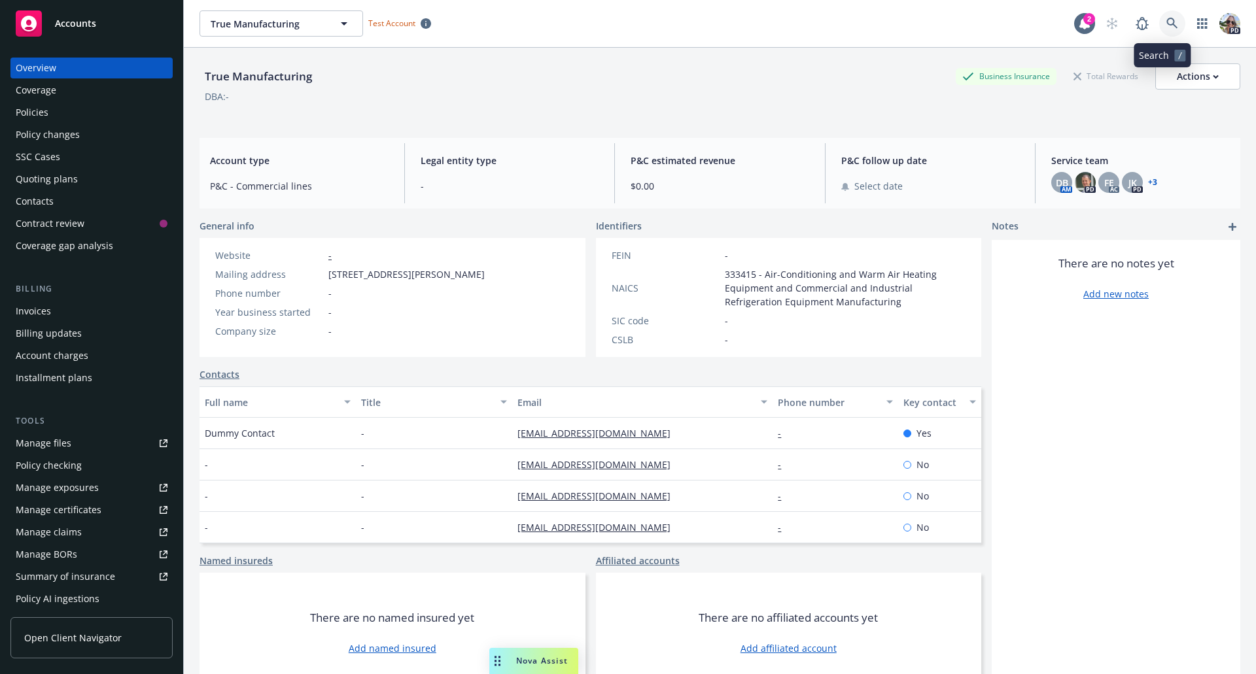
click at [1166, 18] on icon at bounding box center [1172, 24] width 12 height 12
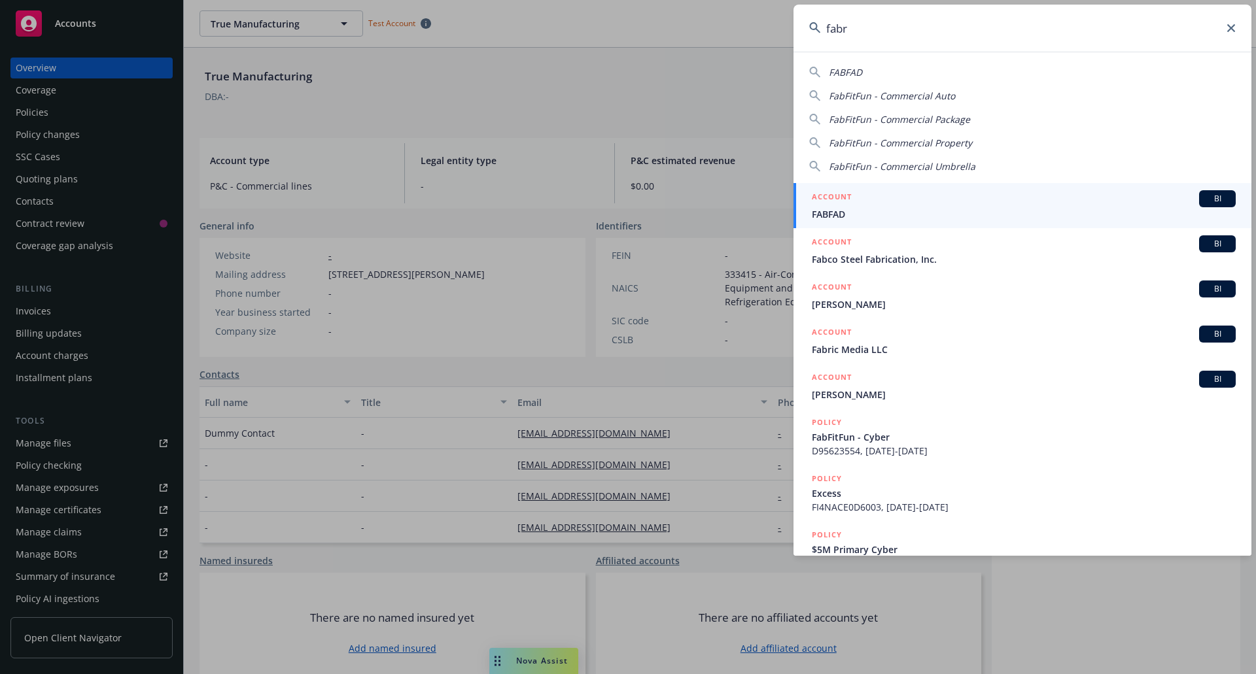
type input "fabri"
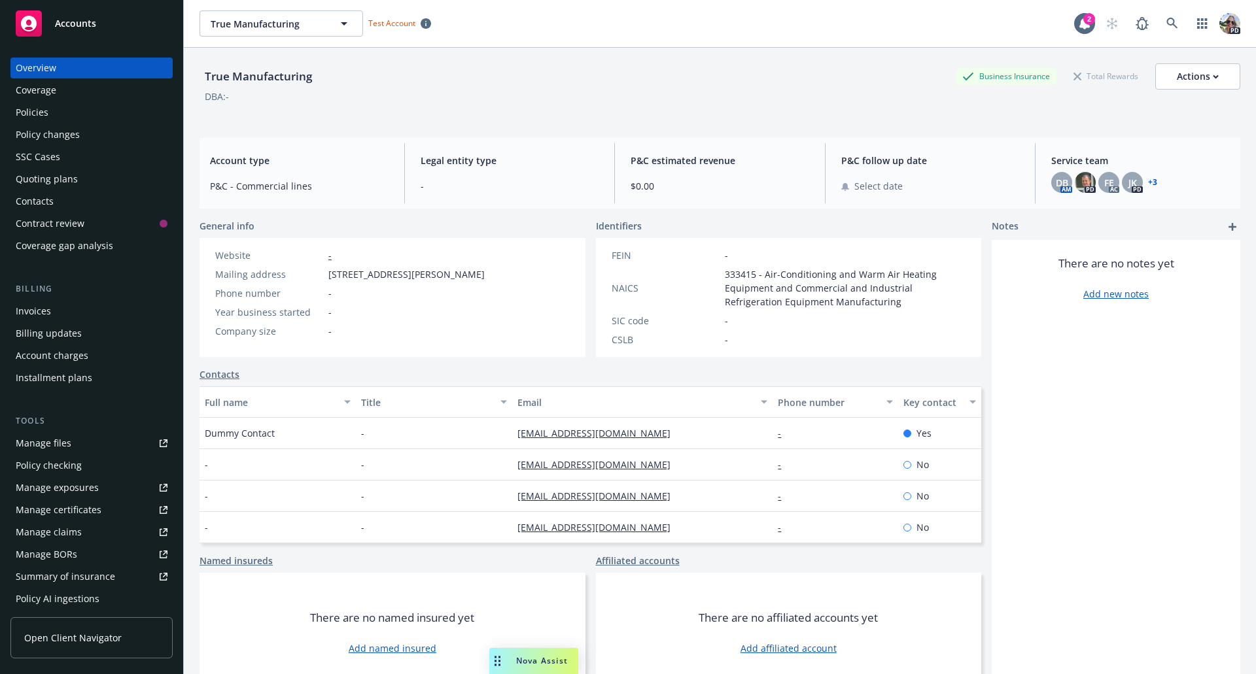
click at [86, 26] on span "Accounts" at bounding box center [75, 23] width 41 height 10
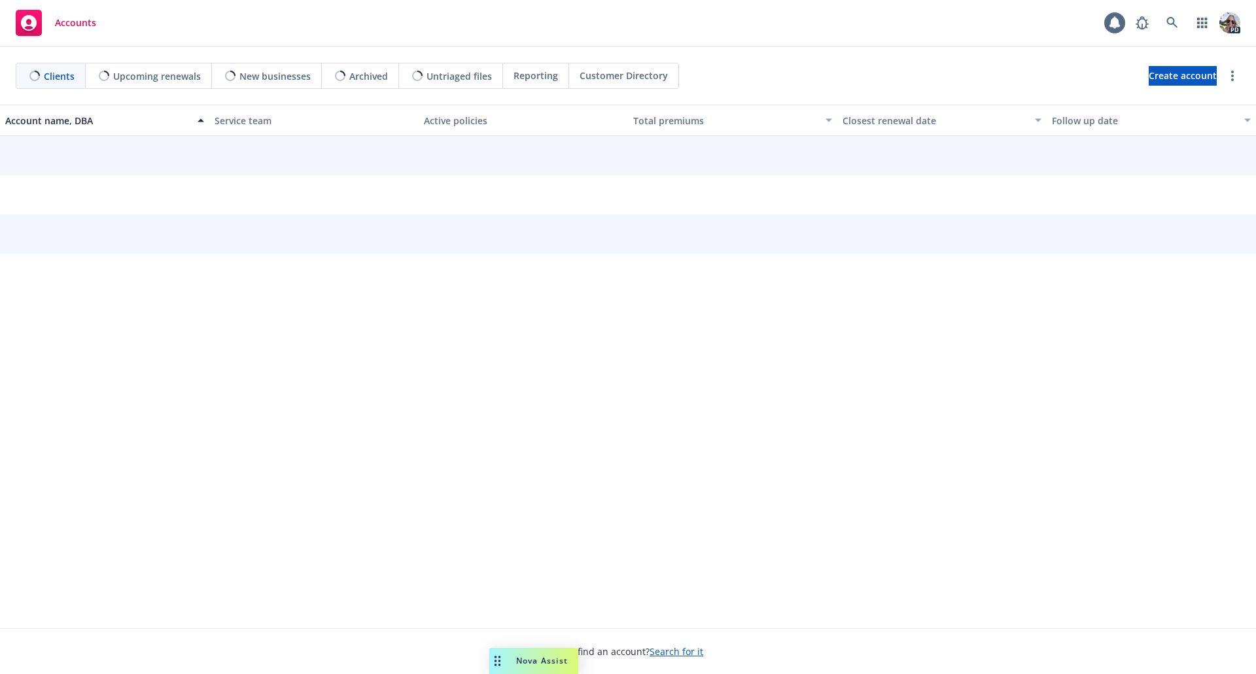
click at [86, 26] on span "Accounts" at bounding box center [75, 23] width 41 height 10
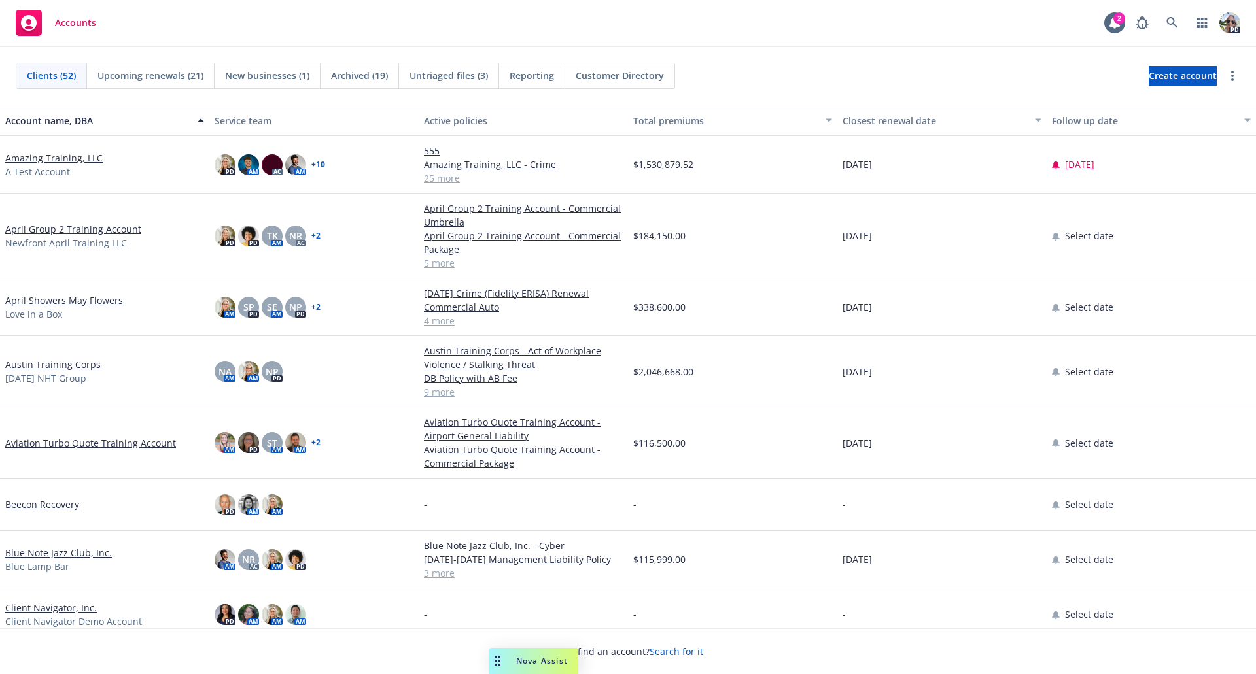
click at [536, 77] on span "Reporting" at bounding box center [531, 76] width 44 height 14
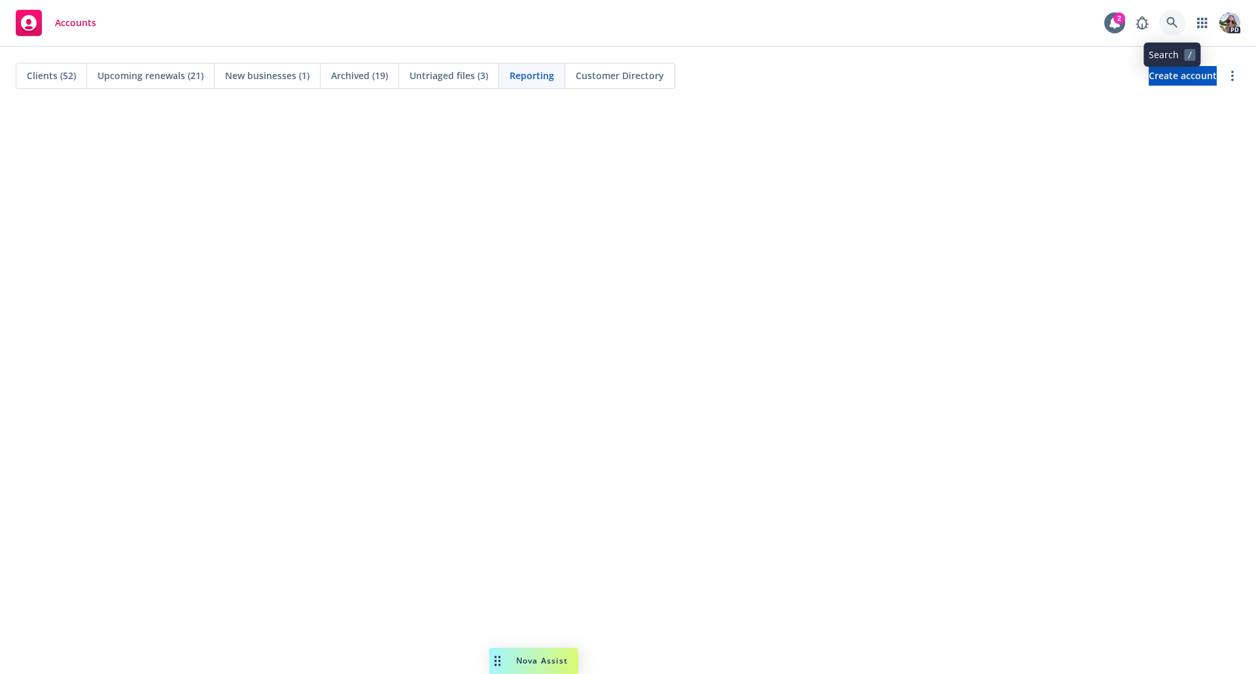
click at [1173, 22] on icon at bounding box center [1171, 22] width 11 height 11
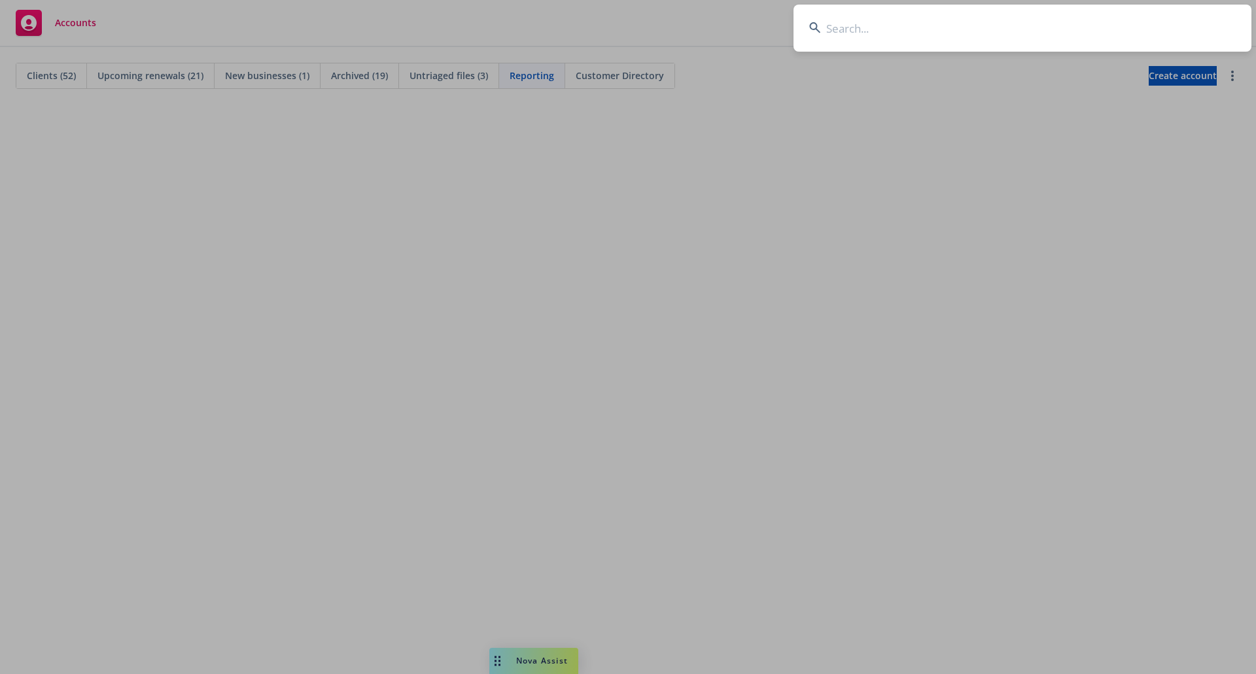
click at [1173, 22] on input at bounding box center [1022, 28] width 458 height 47
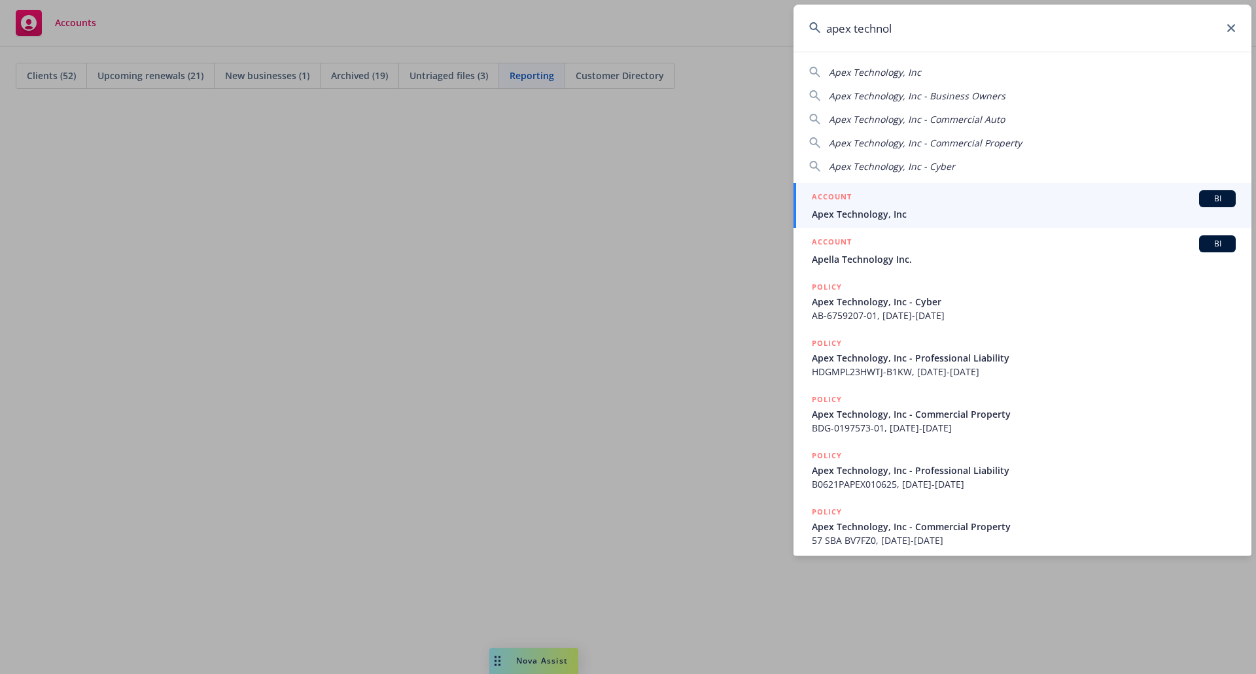
type input "apex technol"
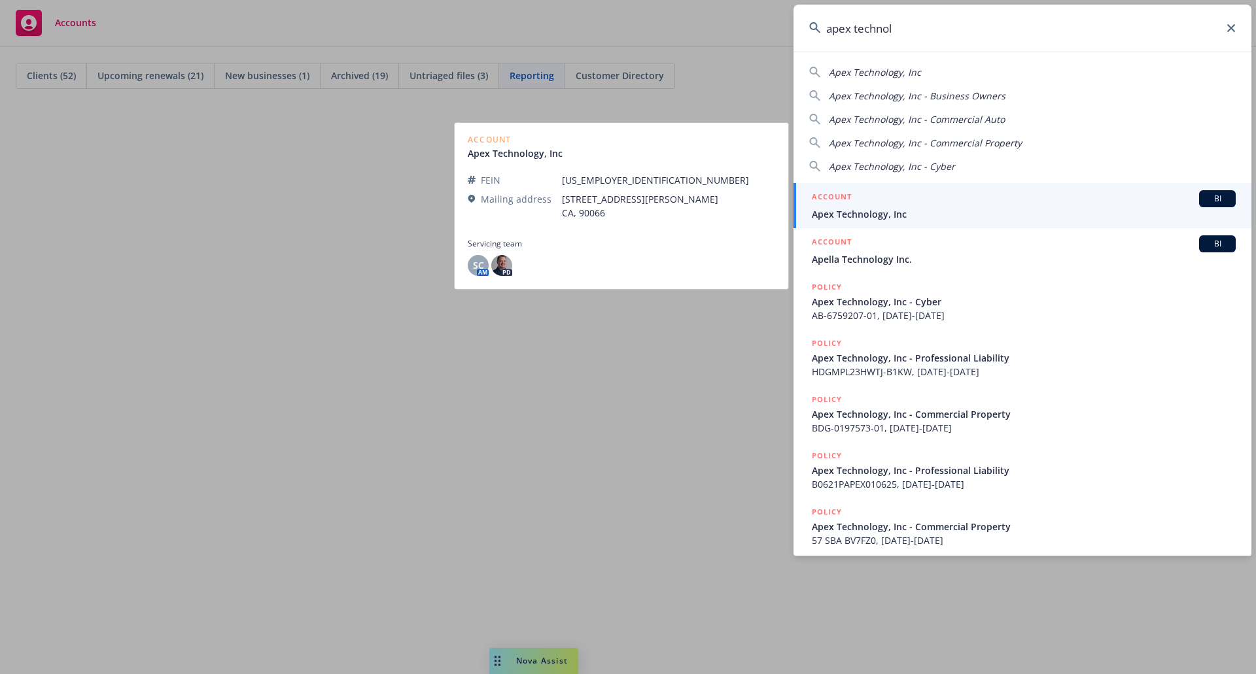
click at [900, 207] on div "ACCOUNT BI" at bounding box center [1024, 198] width 424 height 17
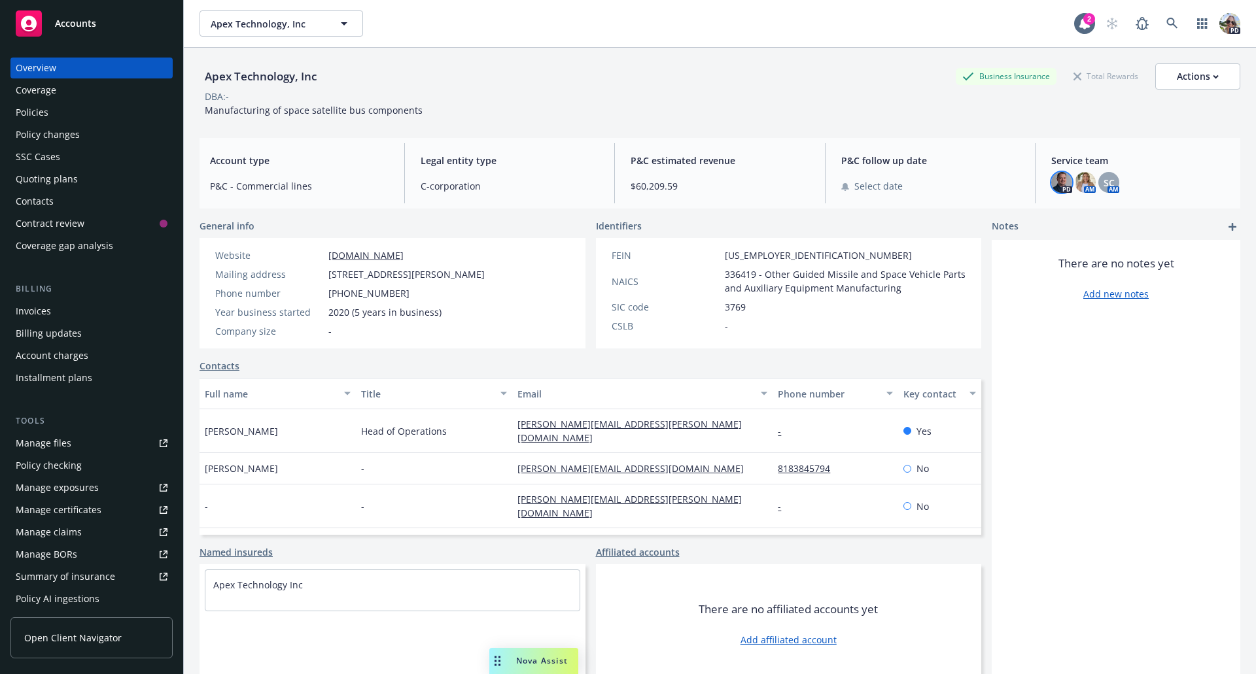
click at [1054, 184] on img at bounding box center [1061, 182] width 21 height 21
click at [1076, 180] on img at bounding box center [1084, 182] width 21 height 21
click at [1103, 178] on span "SC" at bounding box center [1108, 183] width 11 height 14
click at [42, 105] on div "Policies" at bounding box center [32, 112] width 33 height 21
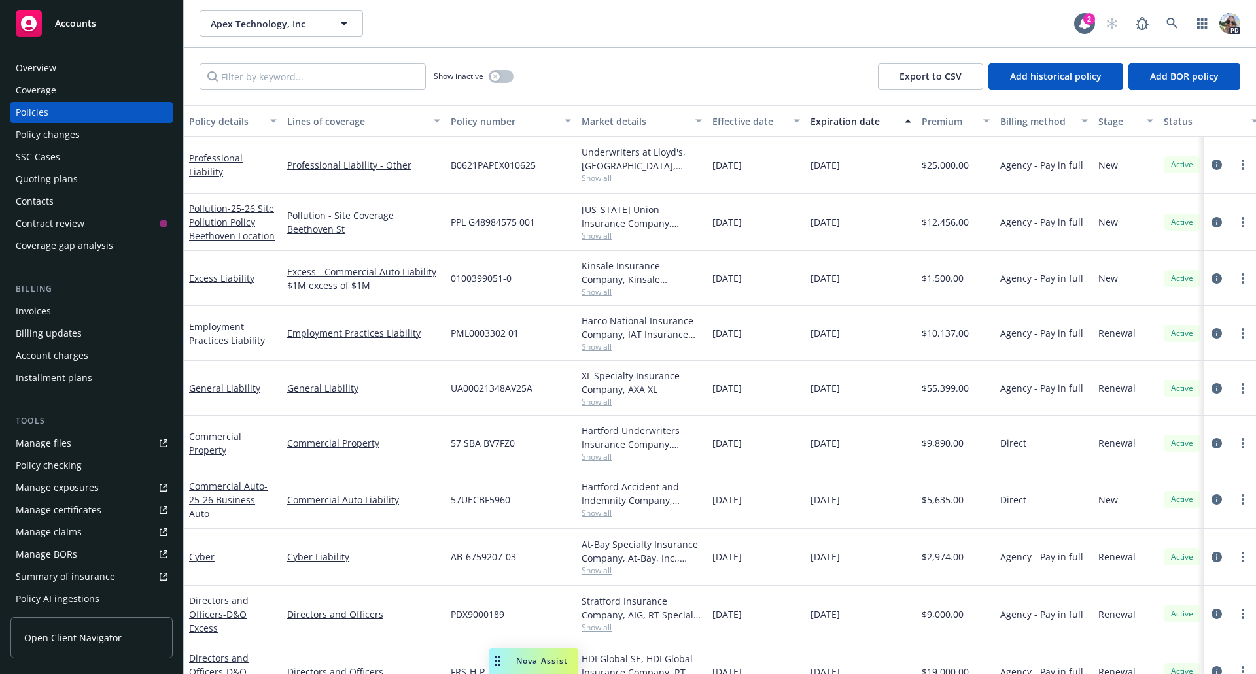
click at [37, 68] on div "Overview" at bounding box center [36, 68] width 41 height 21
